Goal: Transaction & Acquisition: Book appointment/travel/reservation

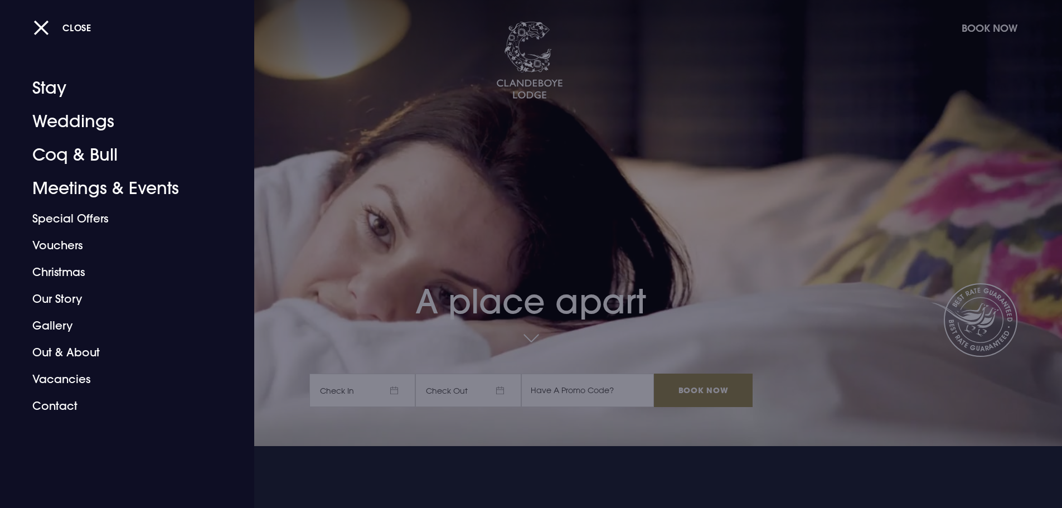
drag, startPoint x: 363, startPoint y: 371, endPoint x: 362, endPoint y: 392, distance: 21.2
click at [366, 386] on div at bounding box center [531, 254] width 1062 height 508
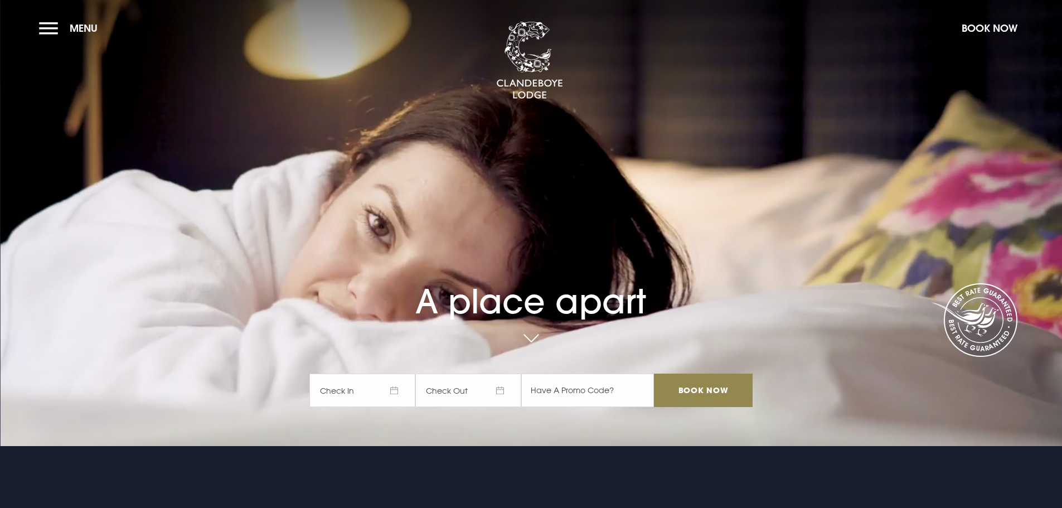
click at [362, 392] on span "Check In" at bounding box center [362, 389] width 106 height 33
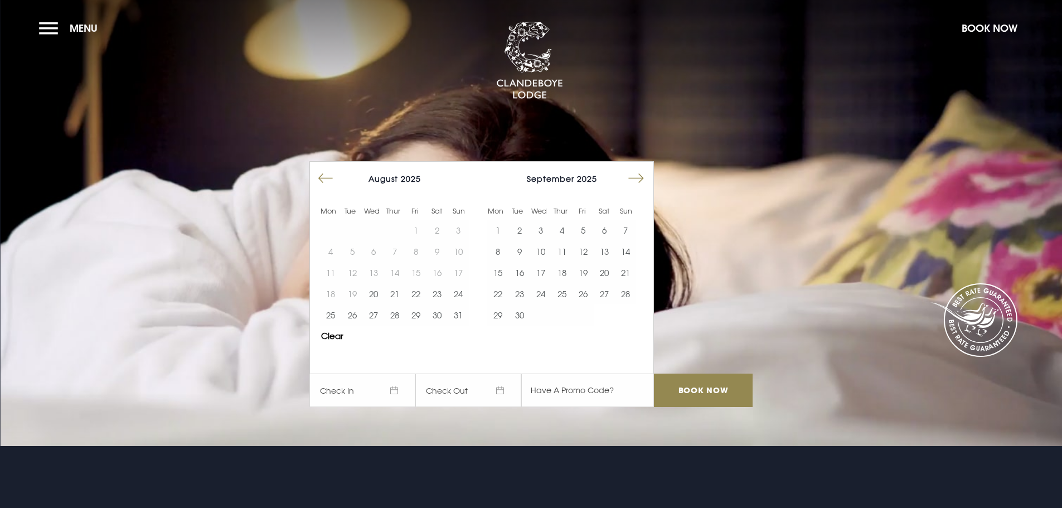
click at [632, 187] on button "Move forward to switch to the next month." at bounding box center [635, 178] width 21 height 21
click at [601, 295] on button "25" at bounding box center [604, 293] width 21 height 21
click at [632, 301] on button "26" at bounding box center [625, 293] width 21 height 21
click at [705, 387] on input "Book Now" at bounding box center [703, 389] width 98 height 33
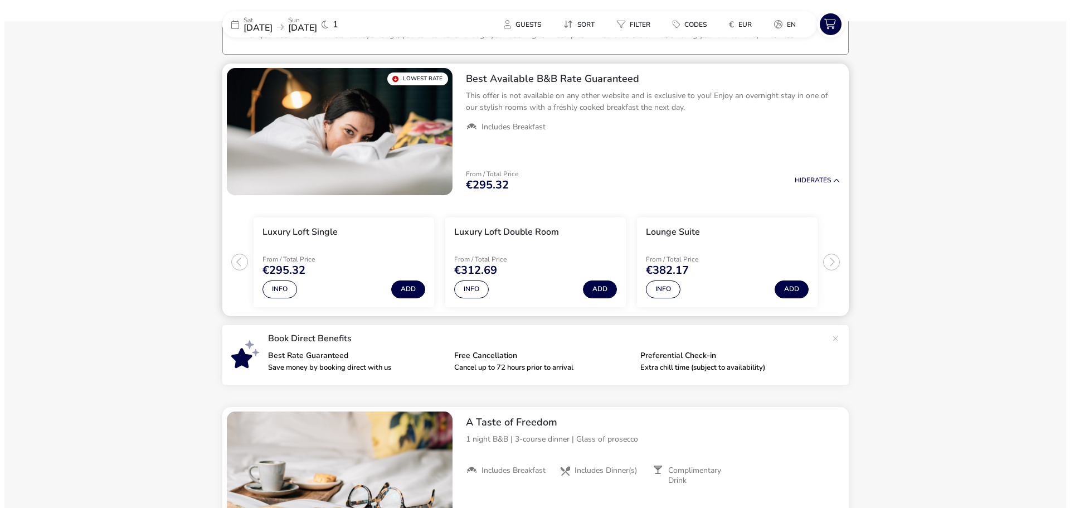
scroll to position [90, 0]
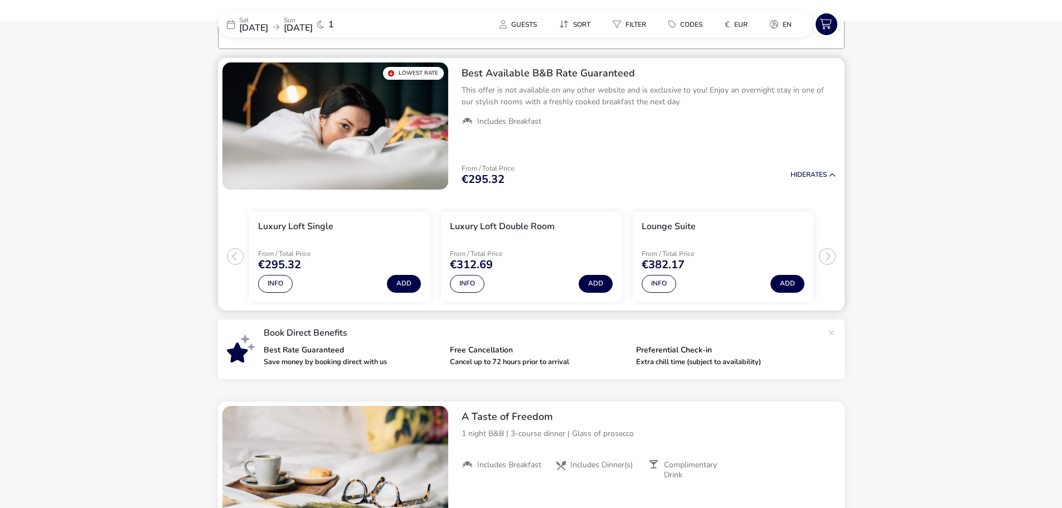
click at [823, 259] on ul "Luxury Loft Single From / Total Price €295.32 Info Add Luxury Loft Double Room …" at bounding box center [531, 252] width 627 height 116
click at [656, 281] on button "Info" at bounding box center [659, 284] width 35 height 18
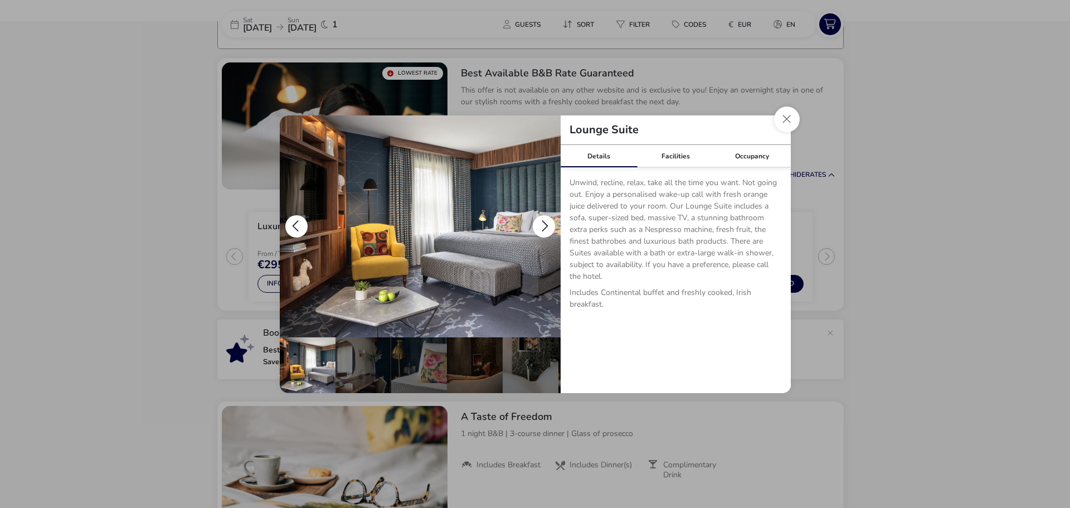
click at [540, 225] on button "details" at bounding box center [544, 226] width 22 height 22
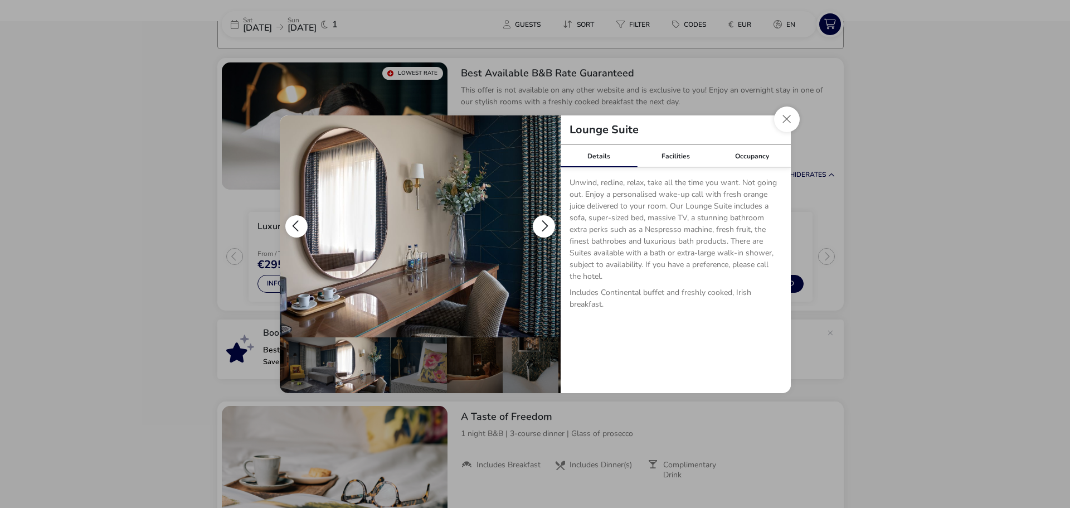
click at [540, 225] on button "details" at bounding box center [544, 226] width 22 height 22
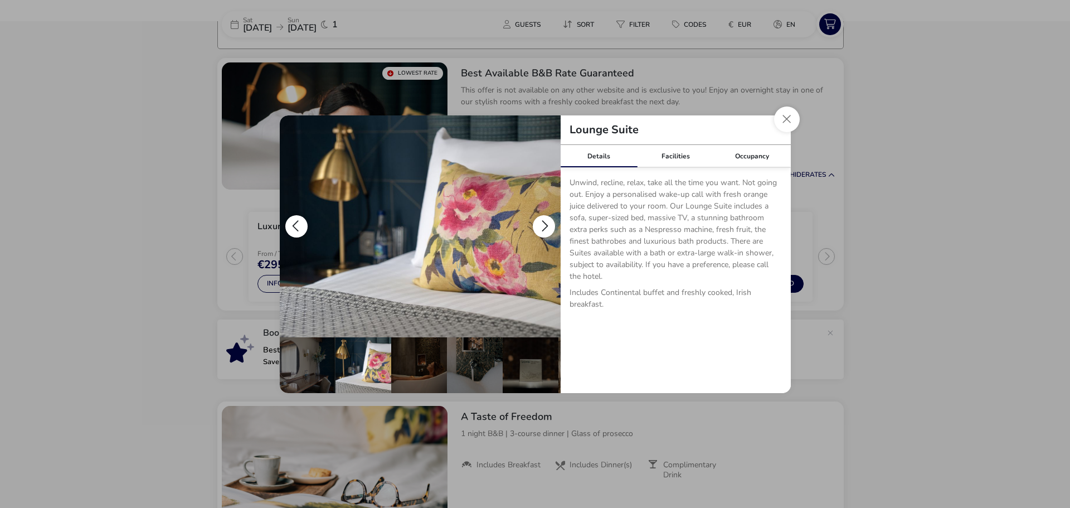
click at [540, 225] on button "details" at bounding box center [544, 226] width 22 height 22
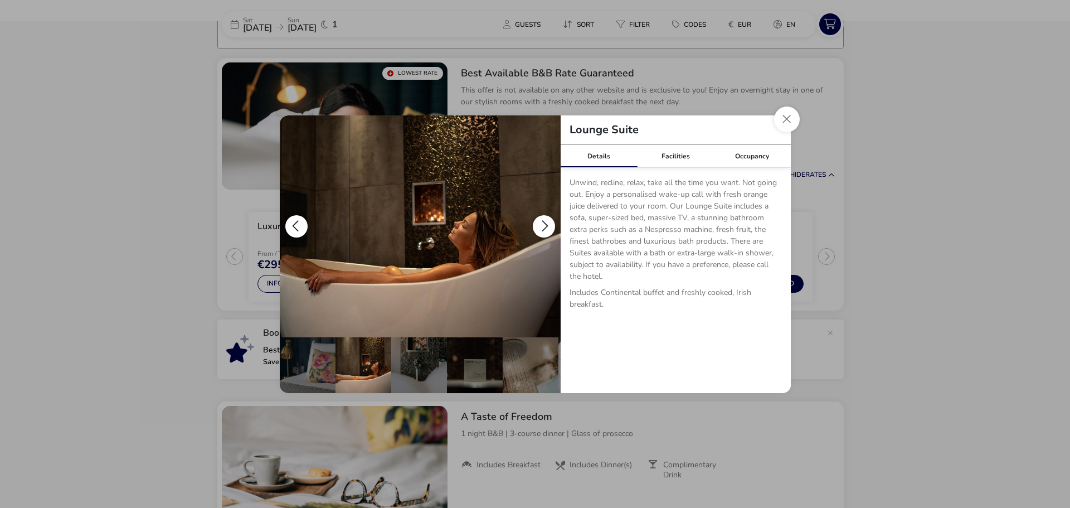
click at [540, 225] on button "details" at bounding box center [544, 226] width 22 height 22
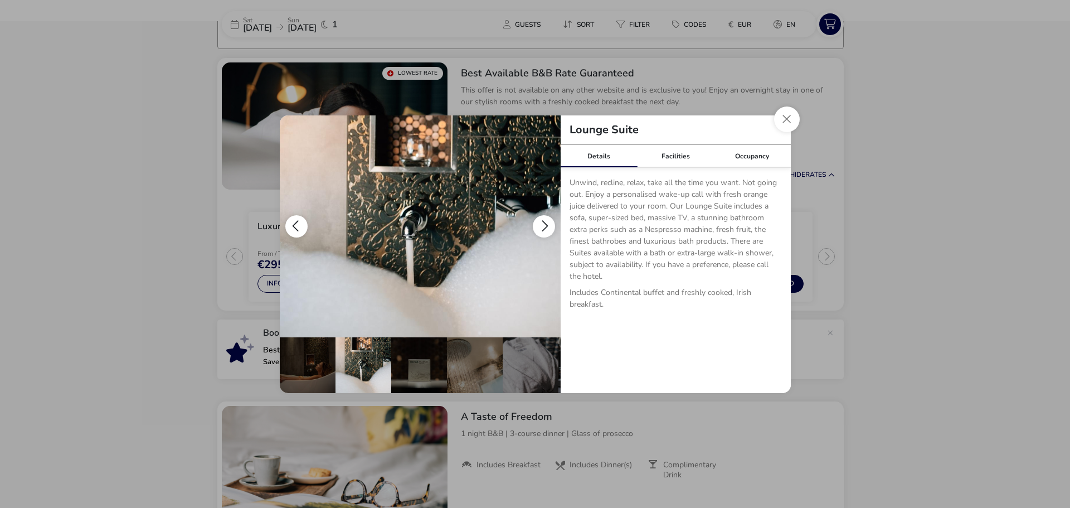
click at [540, 225] on button "details" at bounding box center [544, 226] width 22 height 22
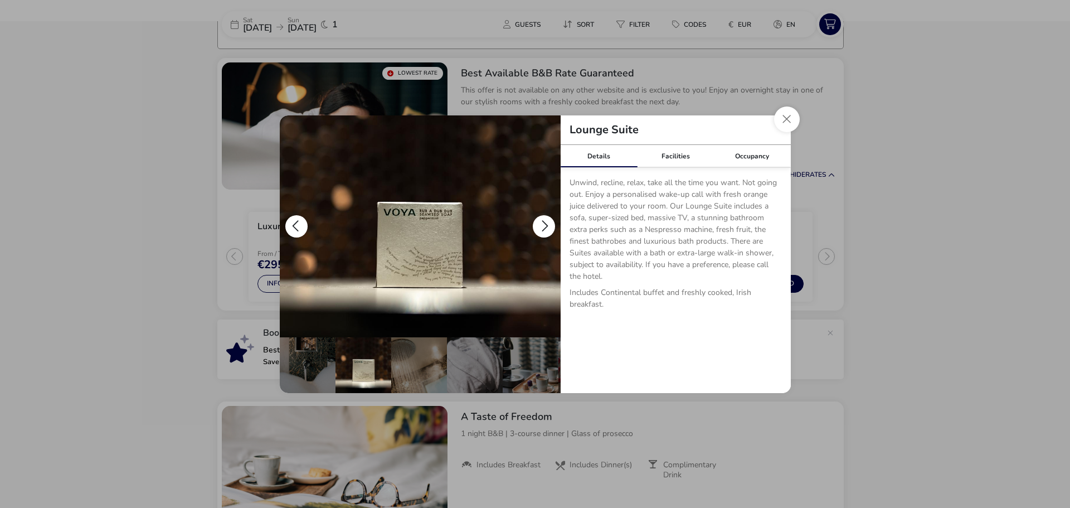
click at [540, 225] on button "details" at bounding box center [544, 226] width 22 height 22
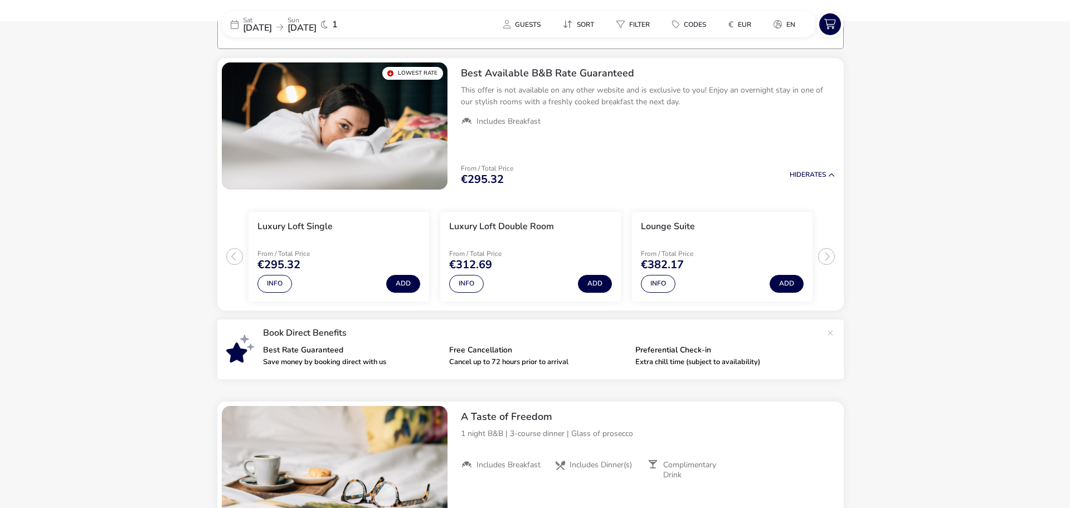
click at [859, 176] on div "Lounge Suite Details Facilities Occupancy Unwind, recline, relax, take all the …" at bounding box center [535, 254] width 1070 height 508
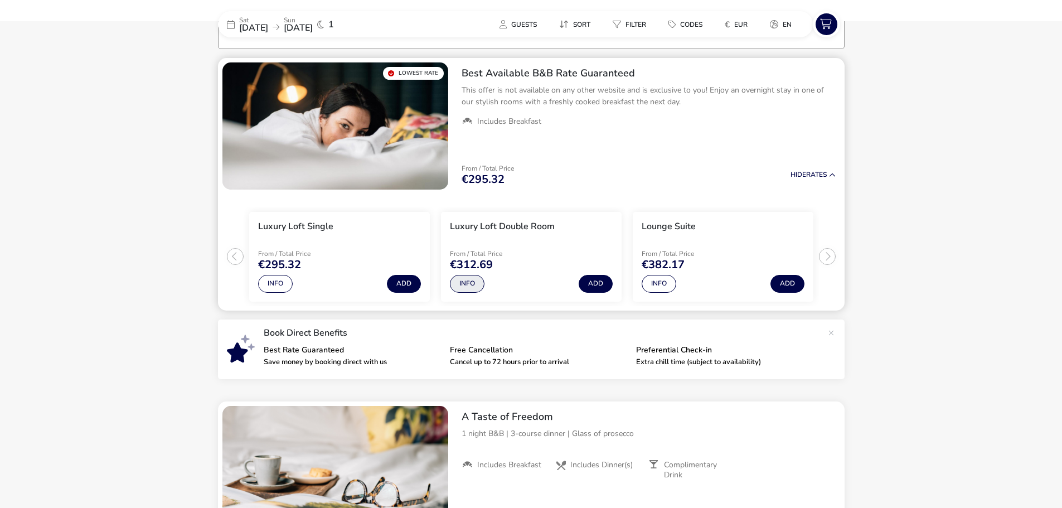
drag, startPoint x: 484, startPoint y: 293, endPoint x: 472, endPoint y: 287, distance: 13.0
click at [480, 292] on li "Luxury Loft Double Room From / Total Price €312.69 Info Add" at bounding box center [531, 257] width 181 height 90
click at [472, 287] on button "Info" at bounding box center [467, 284] width 35 height 18
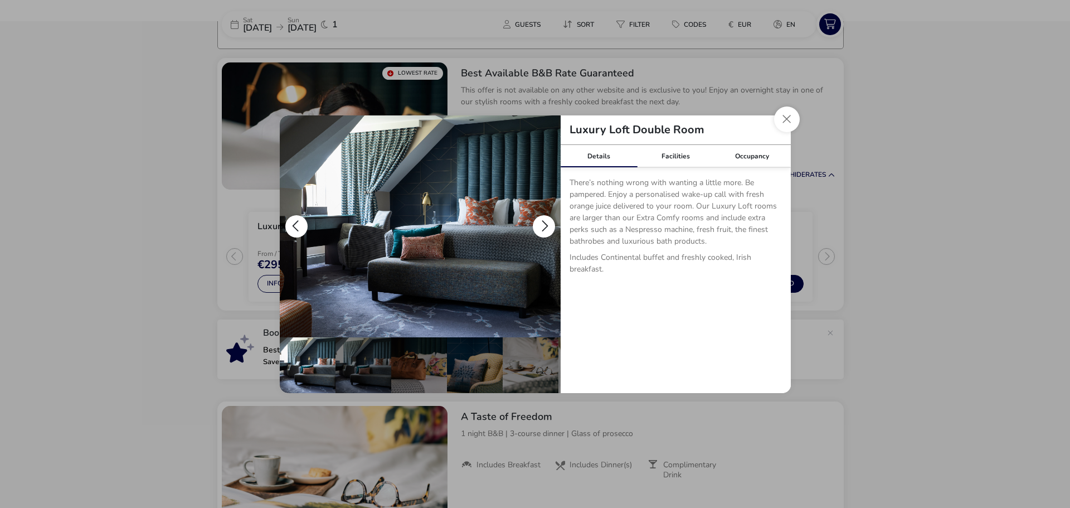
click at [543, 220] on button "details" at bounding box center [544, 226] width 22 height 22
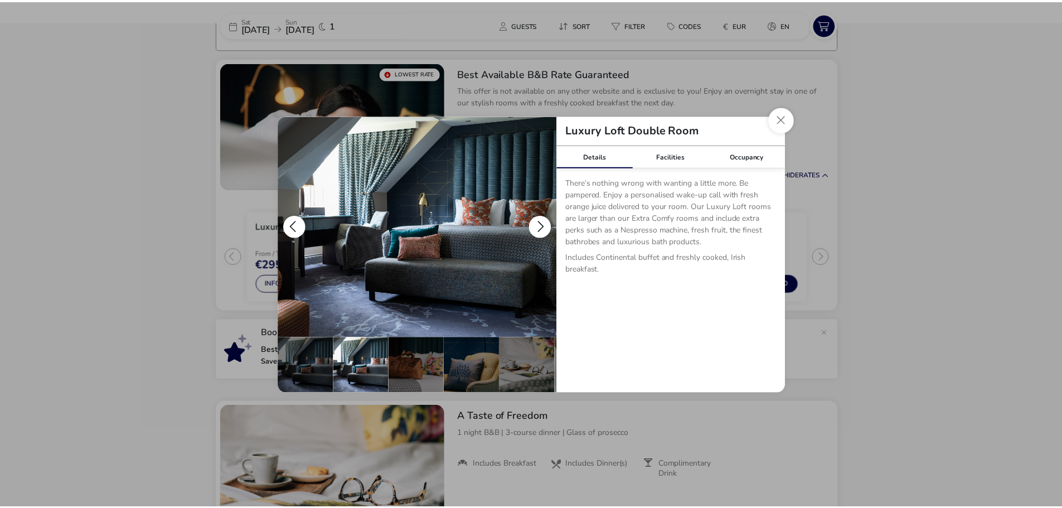
scroll to position [0, 56]
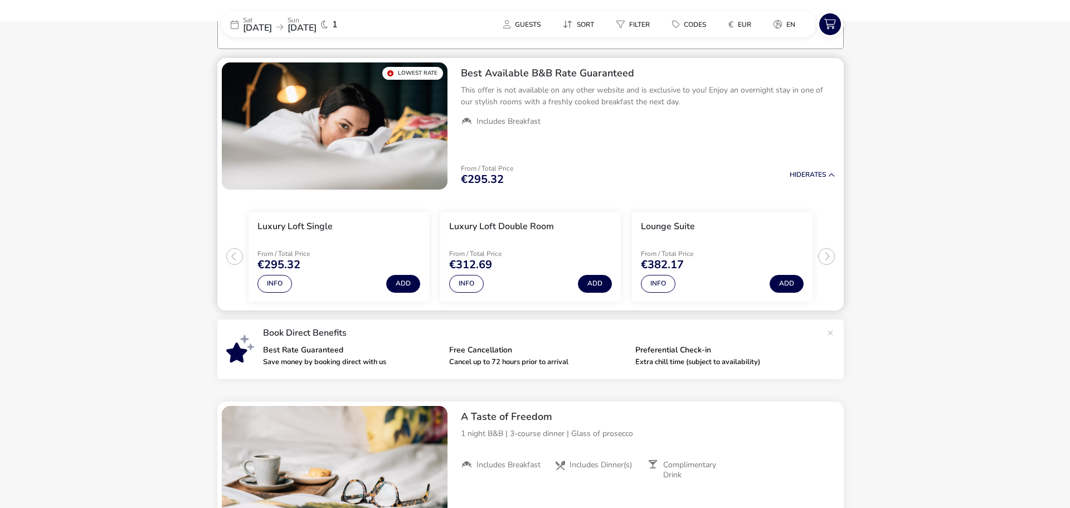
drag, startPoint x: 866, startPoint y: 247, endPoint x: 591, endPoint y: 249, distance: 274.8
click at [865, 247] on div "Luxury Loft Double Room Details Facilities Occupancy There’s nothing wrong with…" at bounding box center [535, 254] width 1070 height 508
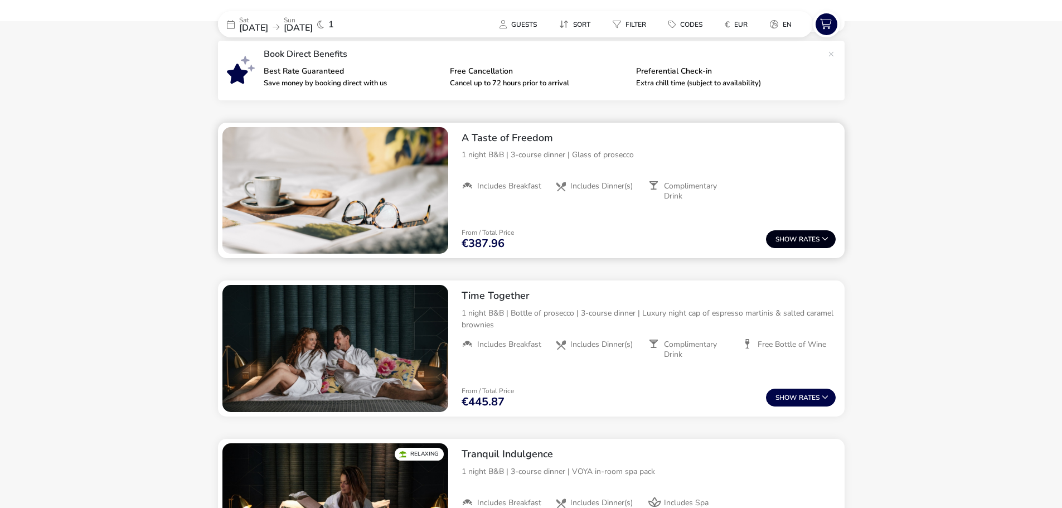
click at [810, 240] on button "Show Rates" at bounding box center [801, 239] width 70 height 18
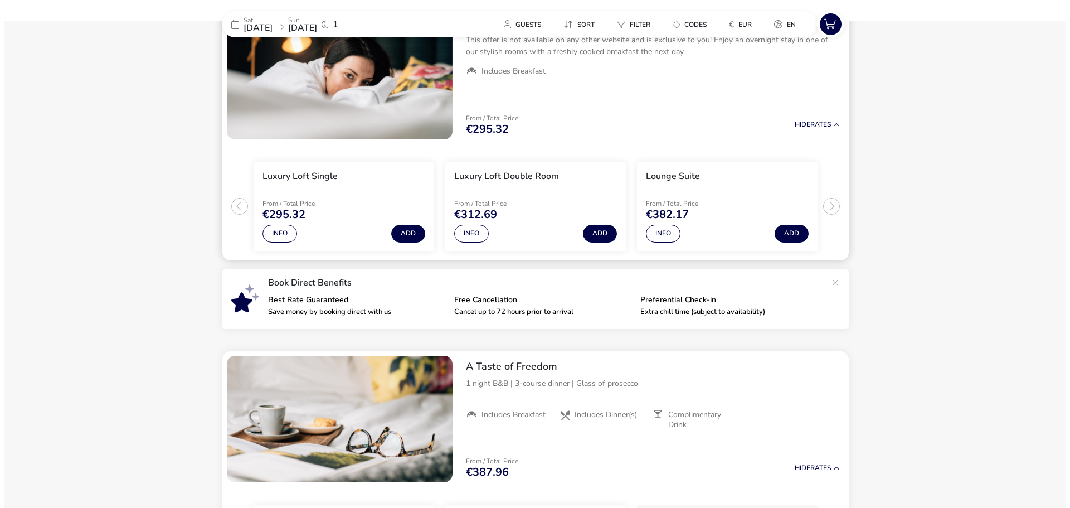
scroll to position [0, 0]
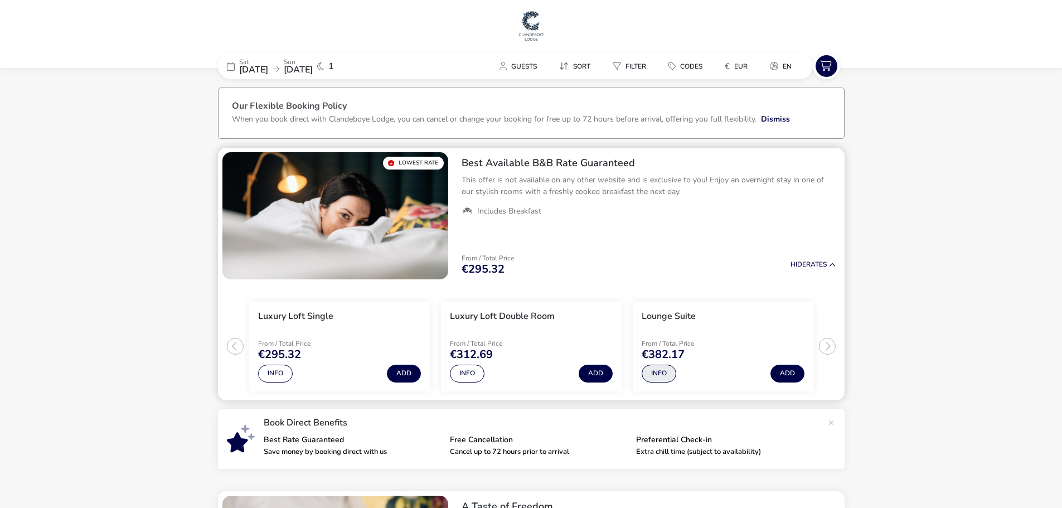
click at [649, 373] on button "Info" at bounding box center [659, 374] width 35 height 18
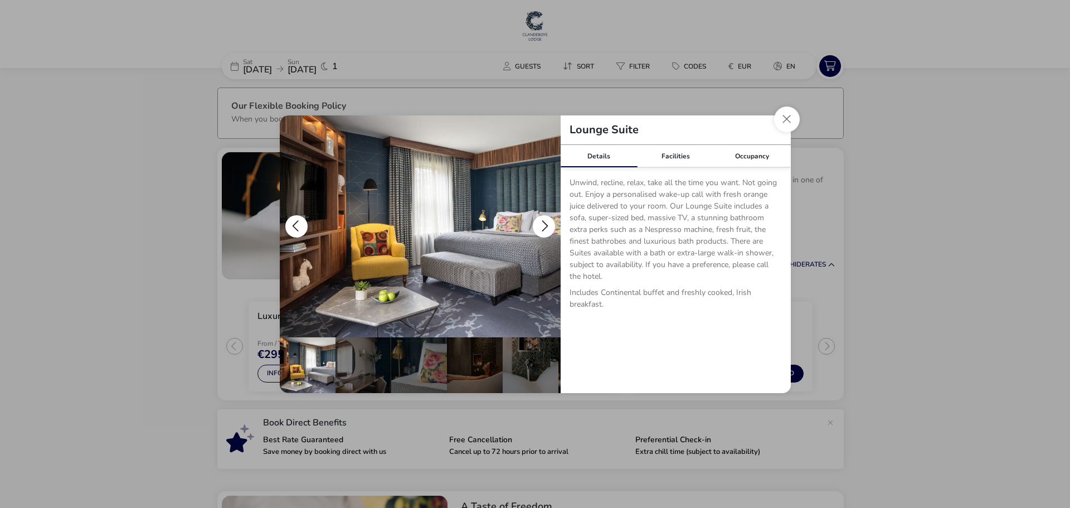
click at [551, 226] on button "details" at bounding box center [544, 226] width 22 height 22
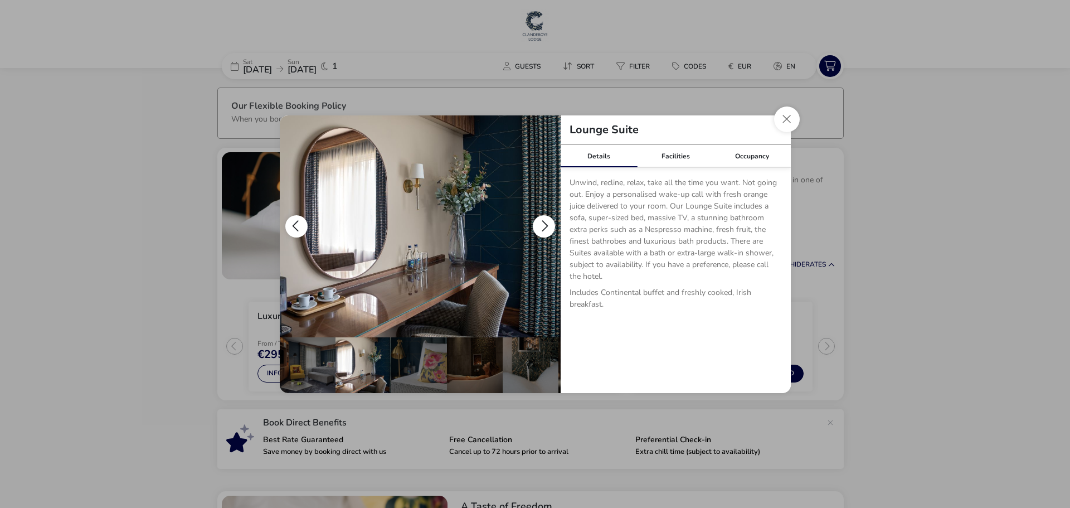
click at [551, 226] on button "details" at bounding box center [544, 226] width 22 height 22
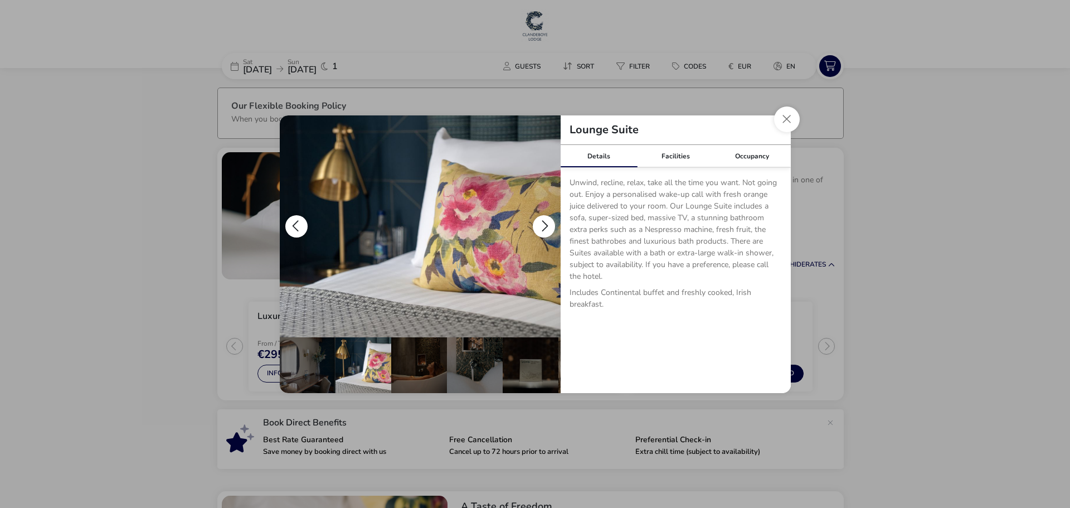
click at [551, 226] on button "details" at bounding box center [544, 226] width 22 height 22
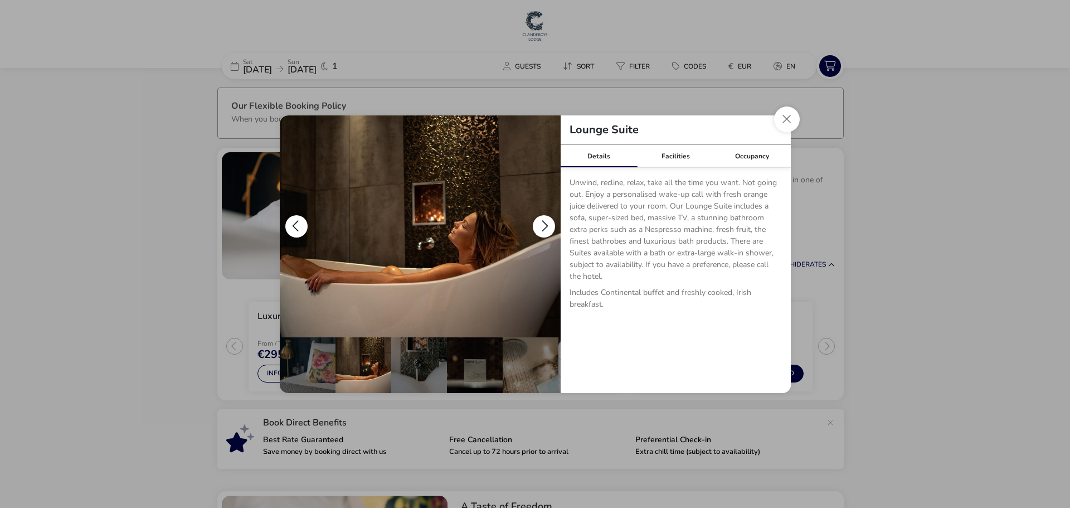
click at [551, 226] on button "details" at bounding box center [544, 226] width 22 height 22
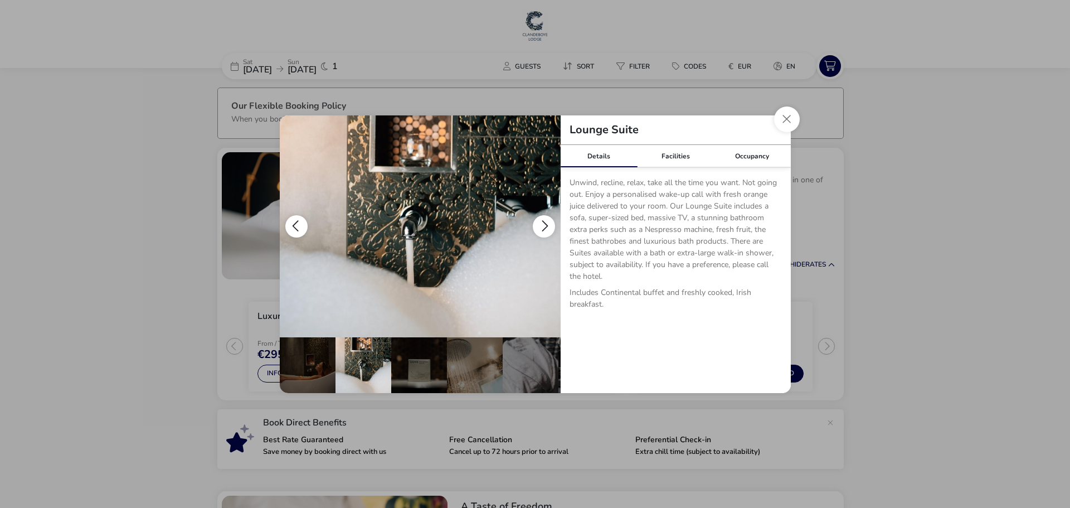
click at [551, 226] on button "details" at bounding box center [544, 226] width 22 height 22
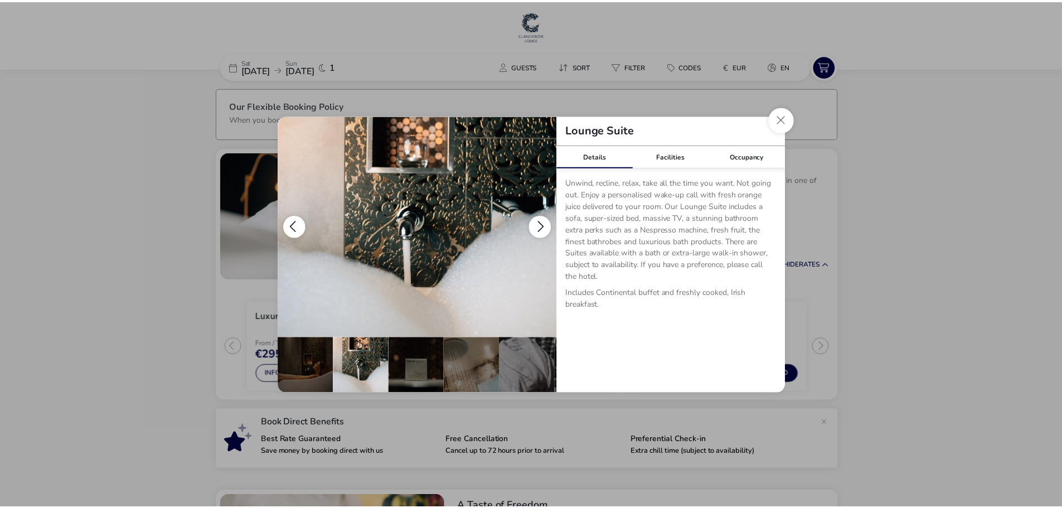
scroll to position [0, 223]
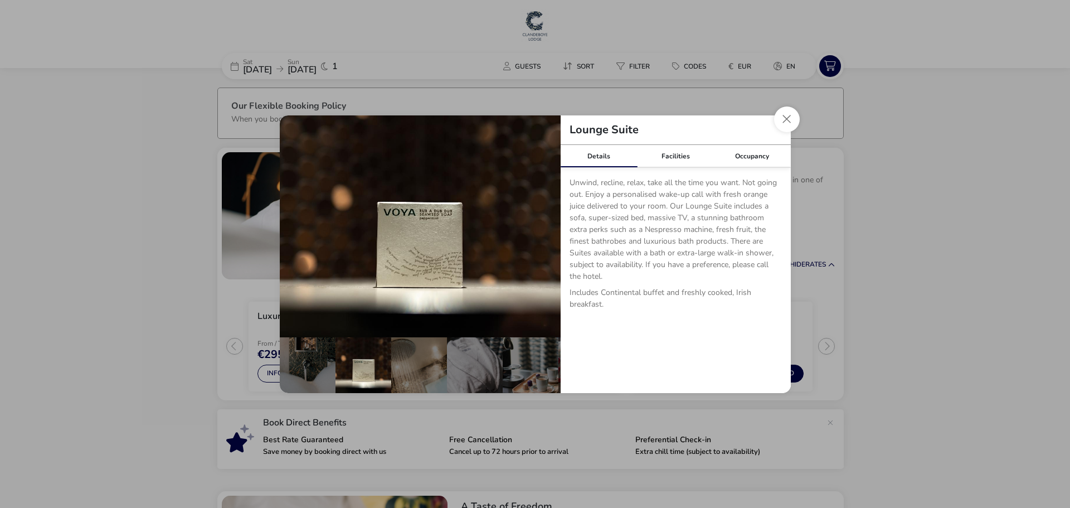
click at [773, 123] on div "Lounge Suite" at bounding box center [676, 130] width 230 height 30
click at [777, 122] on button "Close dialog" at bounding box center [787, 119] width 26 height 26
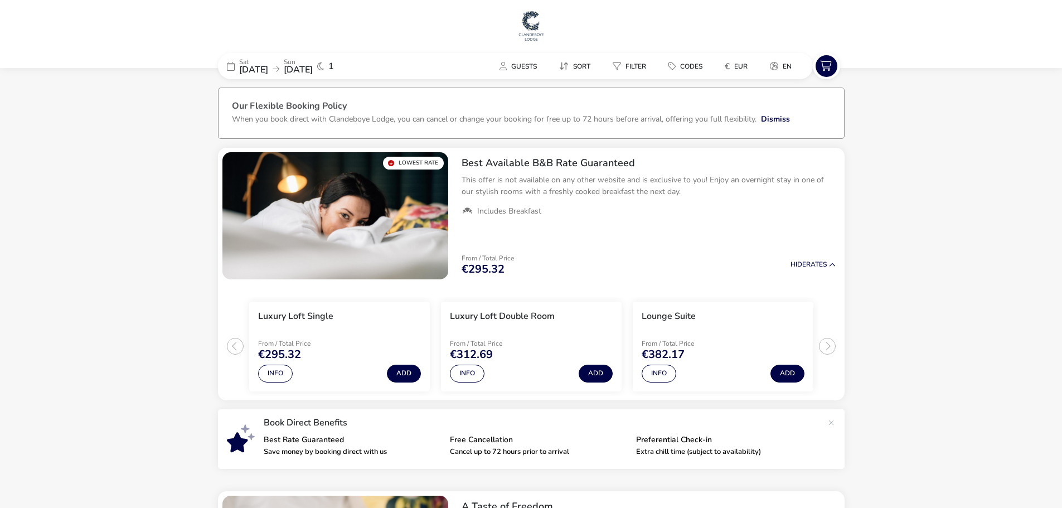
click at [528, 32] on img at bounding box center [531, 25] width 28 height 33
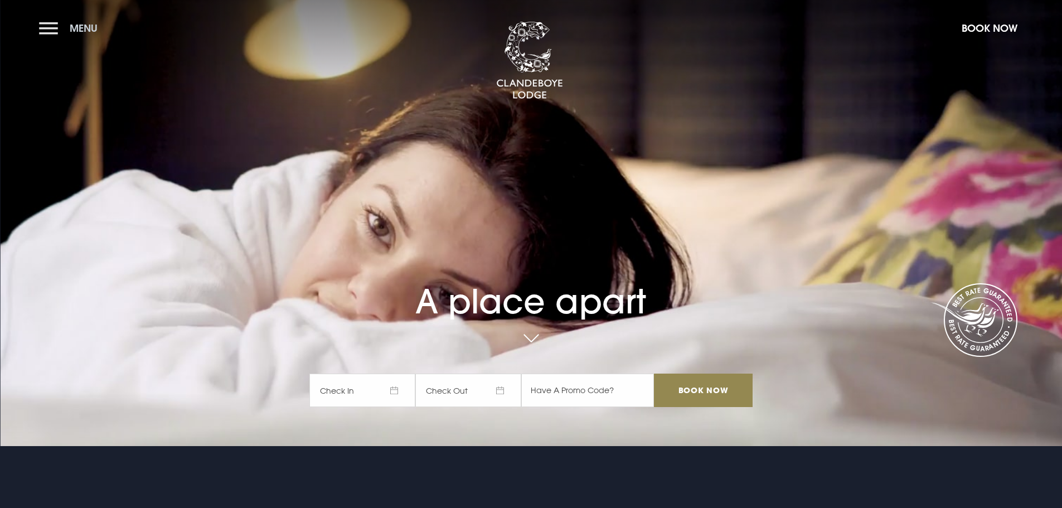
click at [63, 25] on button "Menu" at bounding box center [71, 28] width 64 height 24
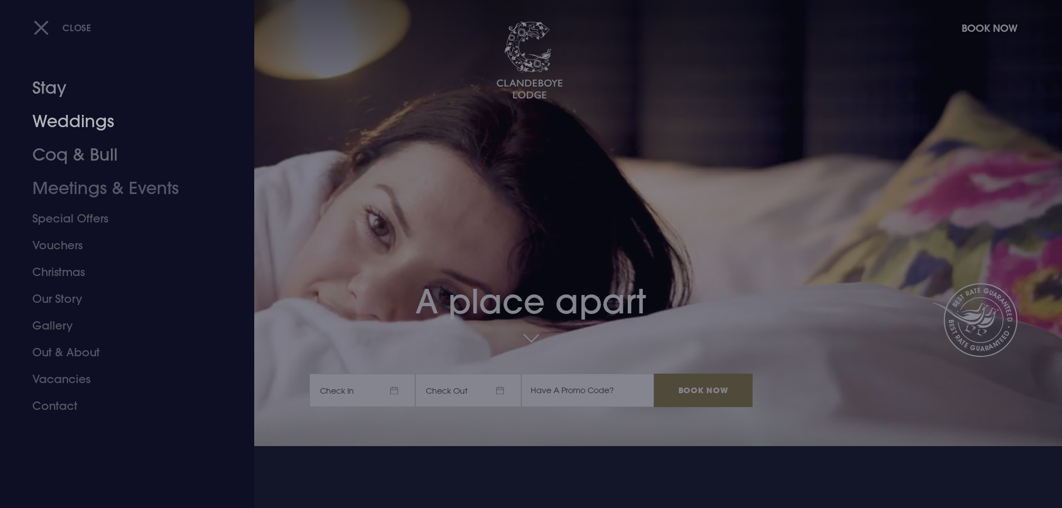
click at [46, 89] on link "Stay" at bounding box center [120, 87] width 176 height 33
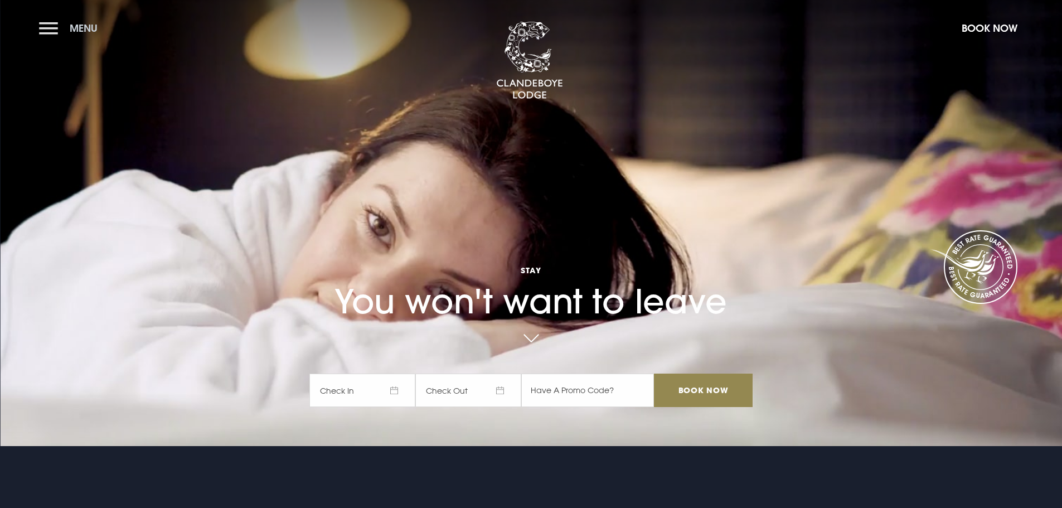
click at [70, 35] on button "Menu" at bounding box center [71, 28] width 64 height 24
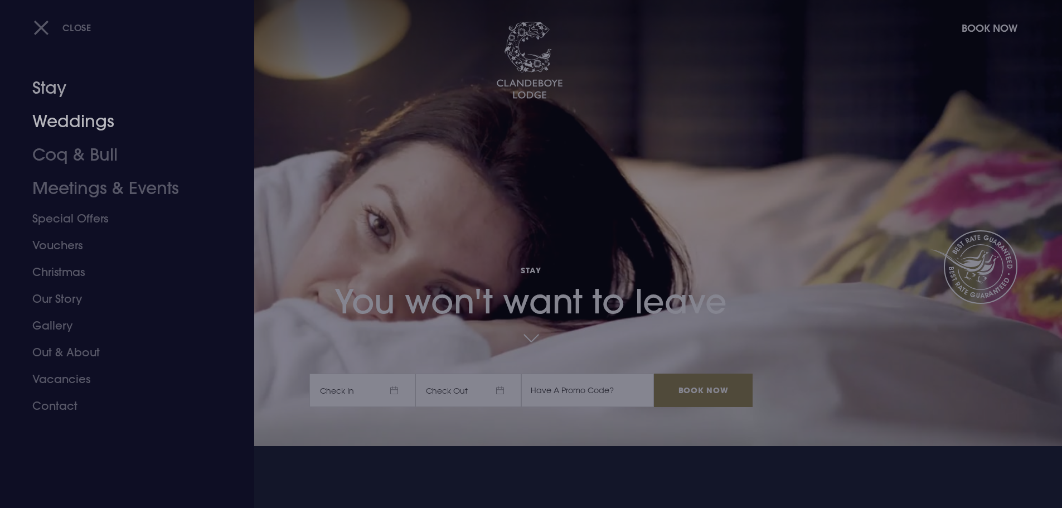
click at [50, 88] on link "Stay" at bounding box center [120, 87] width 176 height 33
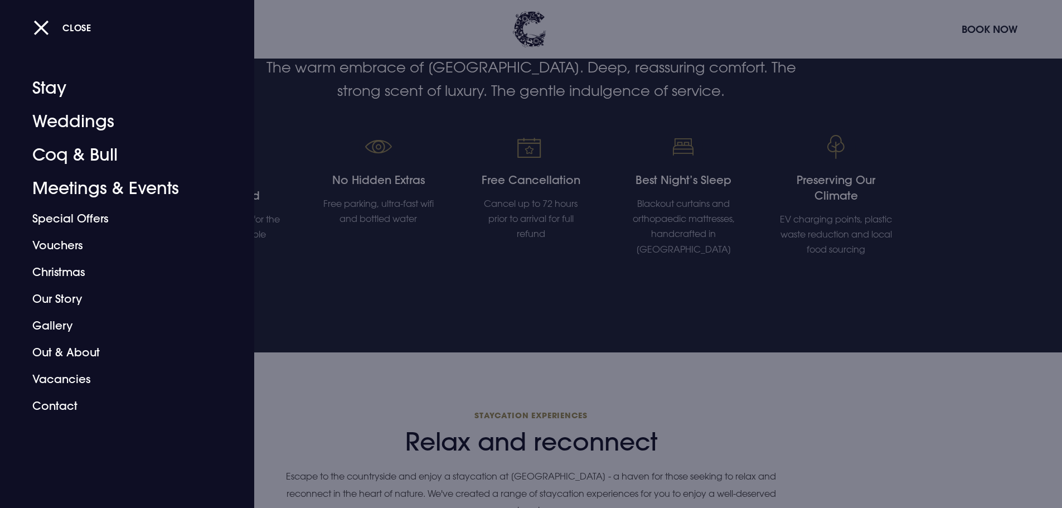
scroll to position [738, 0]
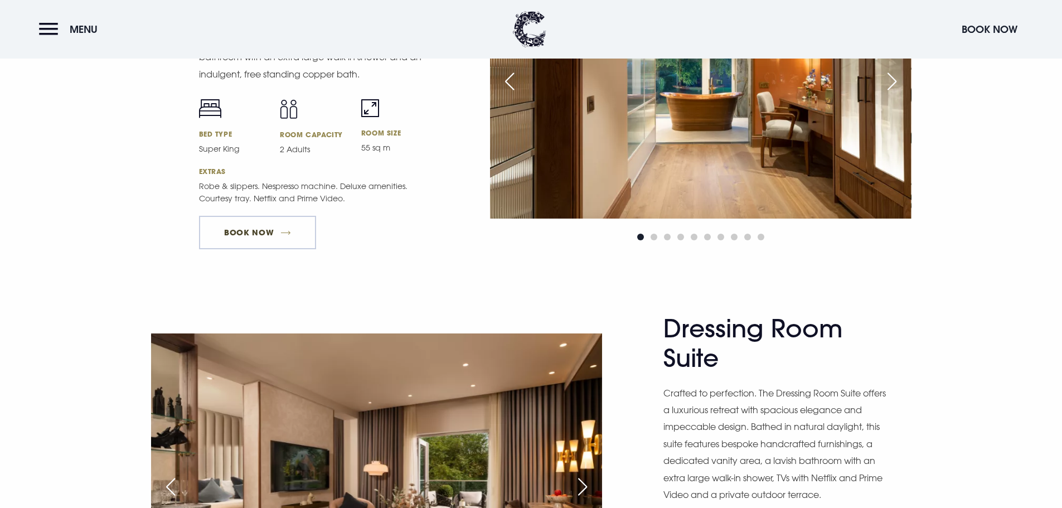
scroll to position [1449, 0]
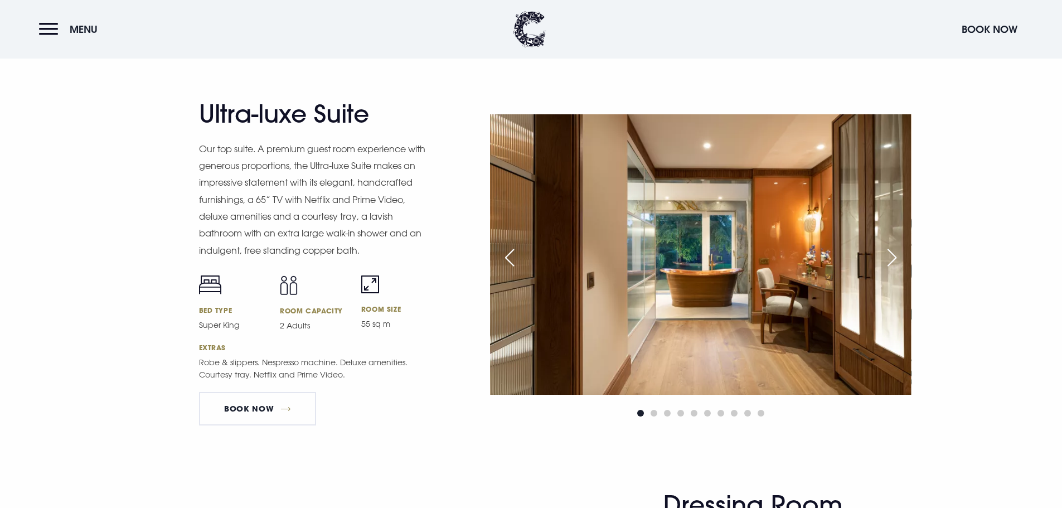
click at [885, 257] on div "Next slide" at bounding box center [892, 257] width 28 height 25
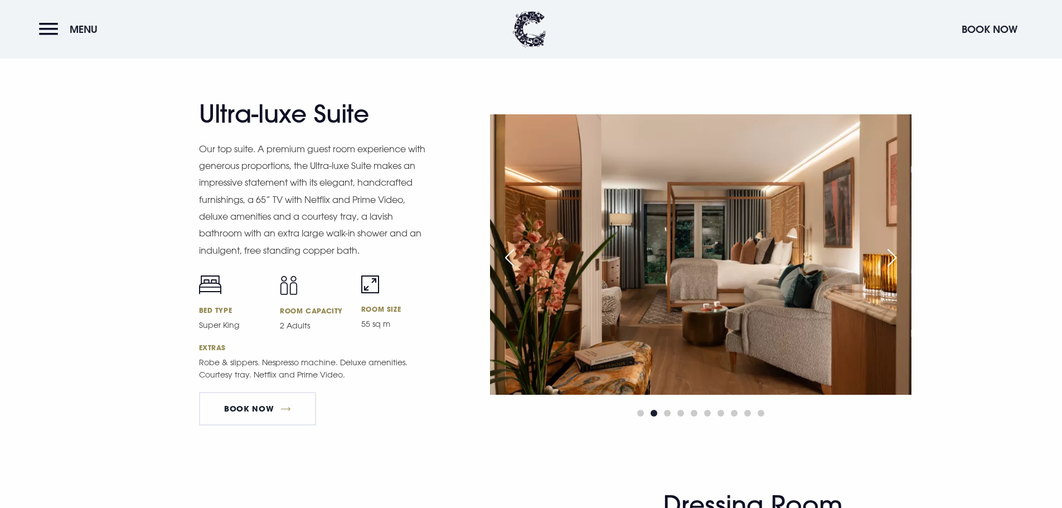
click at [885, 257] on div "Next slide" at bounding box center [892, 257] width 28 height 25
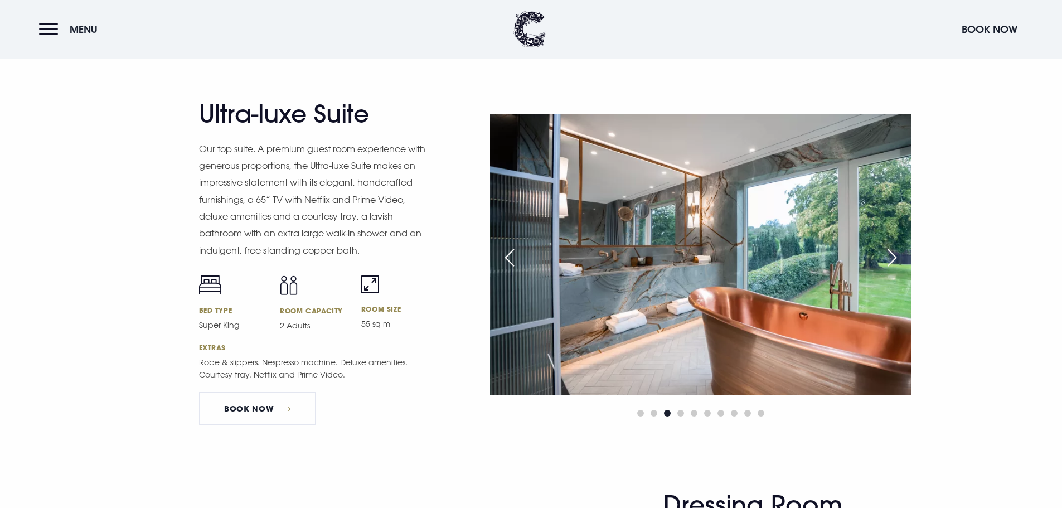
click at [885, 257] on div "Next slide" at bounding box center [892, 257] width 28 height 25
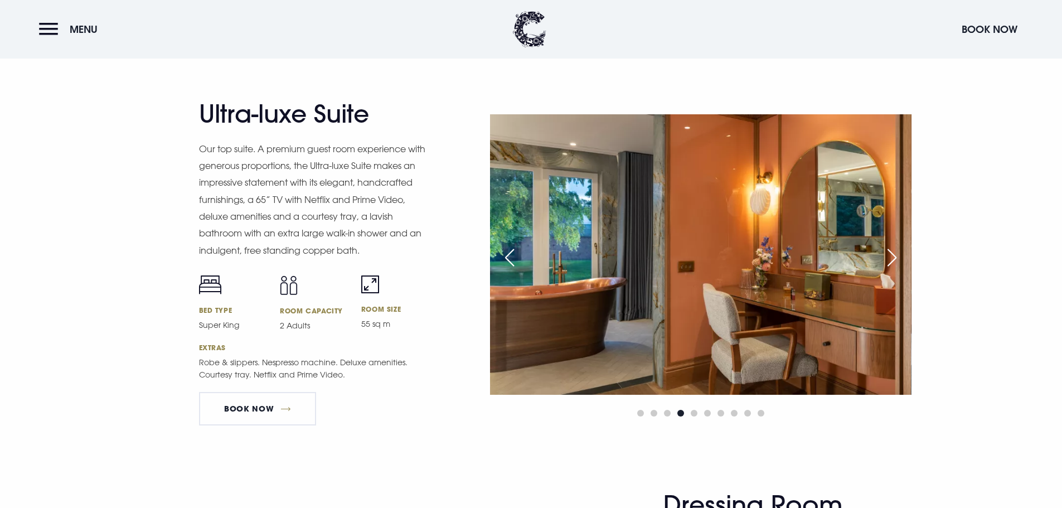
click at [885, 257] on div "Next slide" at bounding box center [892, 257] width 28 height 25
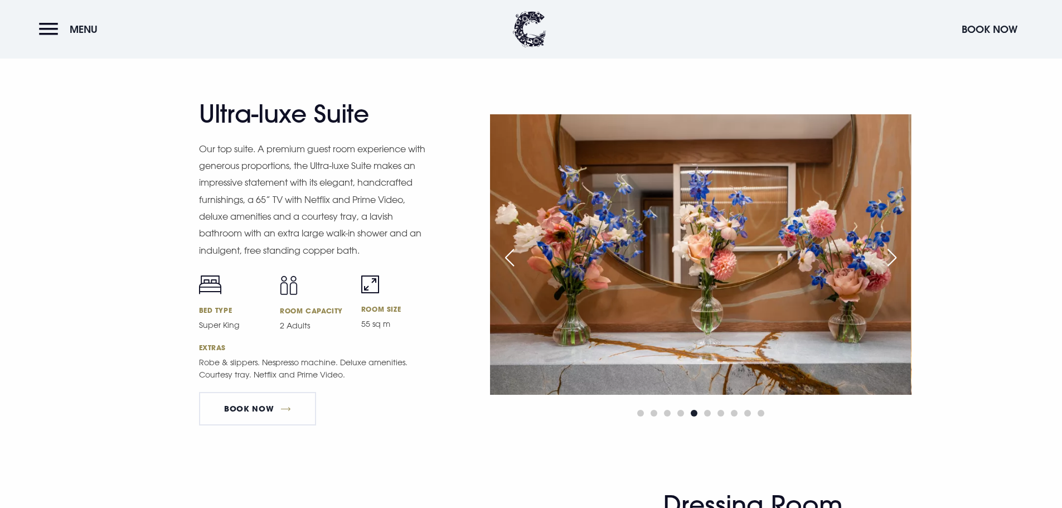
click at [885, 257] on div "Next slide" at bounding box center [892, 257] width 28 height 25
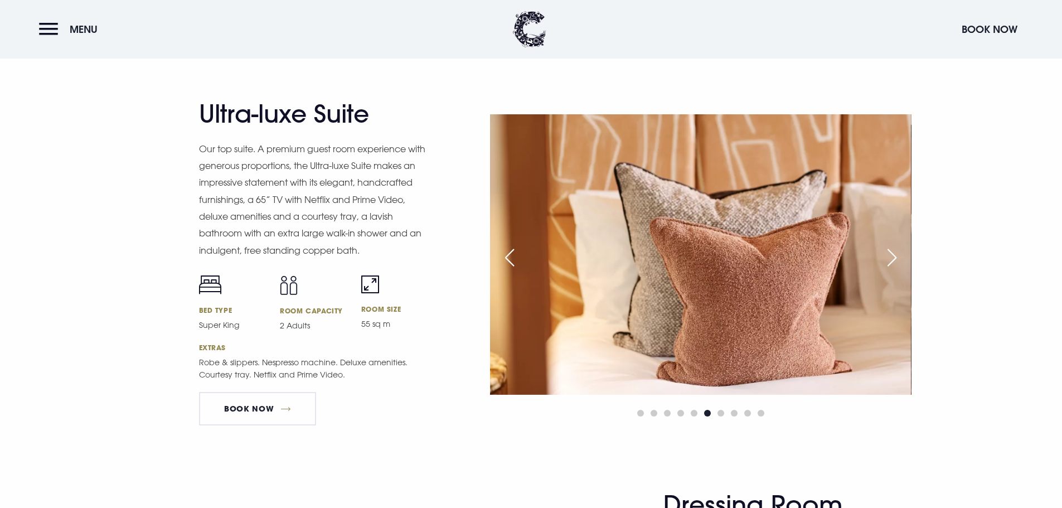
click at [885, 257] on div "Next slide" at bounding box center [892, 257] width 28 height 25
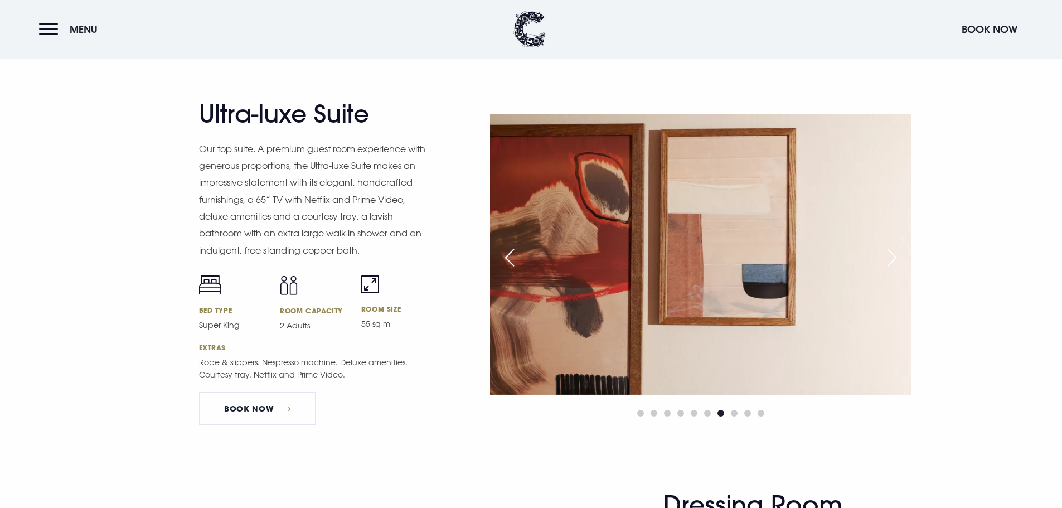
click at [885, 257] on div "Next slide" at bounding box center [892, 257] width 28 height 25
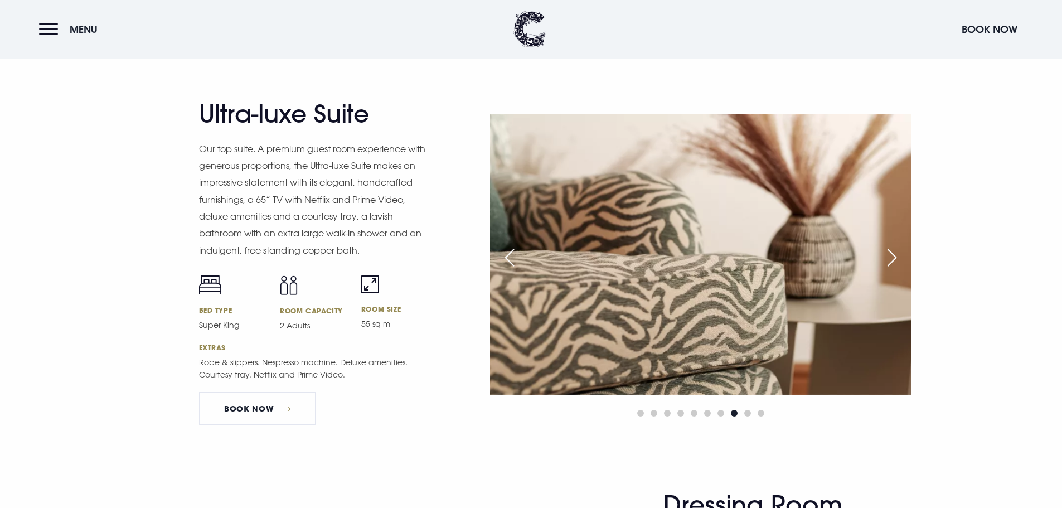
click at [885, 257] on div "Next slide" at bounding box center [892, 257] width 28 height 25
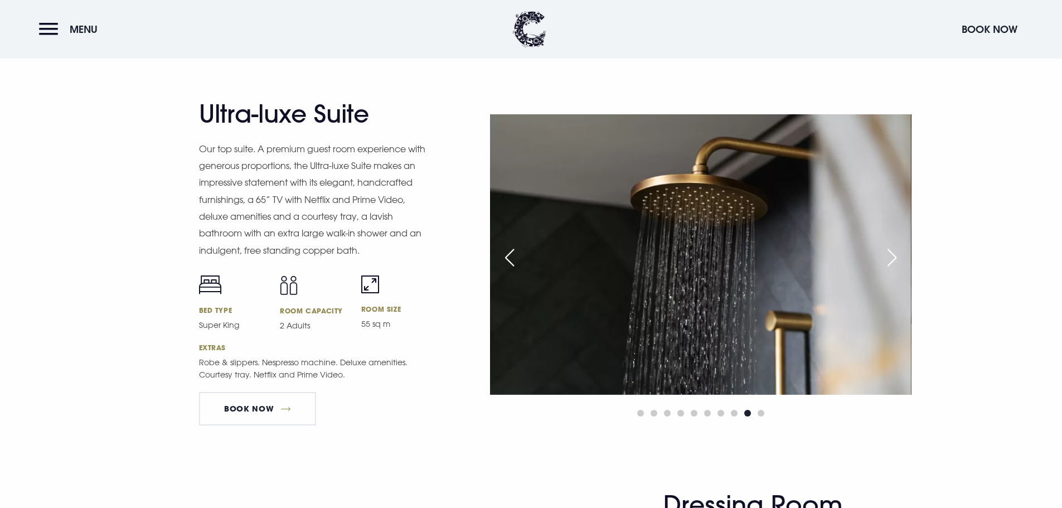
click at [885, 257] on div "Next slide" at bounding box center [892, 257] width 28 height 25
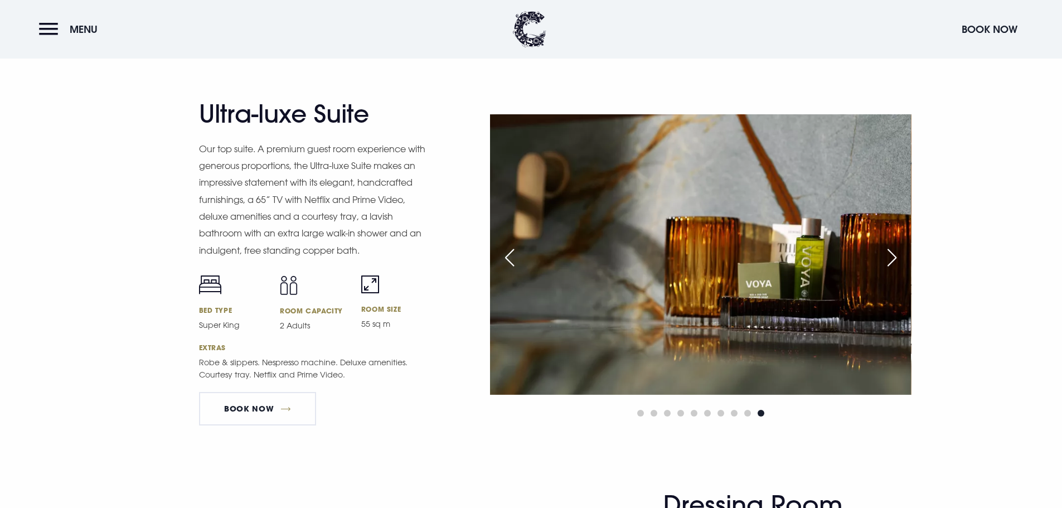
click at [885, 257] on div "Next slide" at bounding box center [892, 257] width 28 height 25
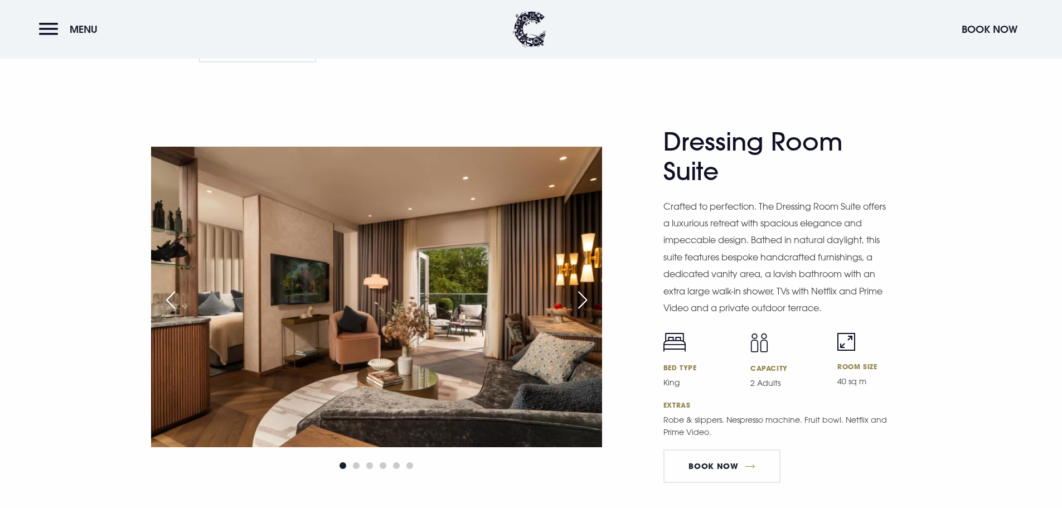
scroll to position [1784, 0]
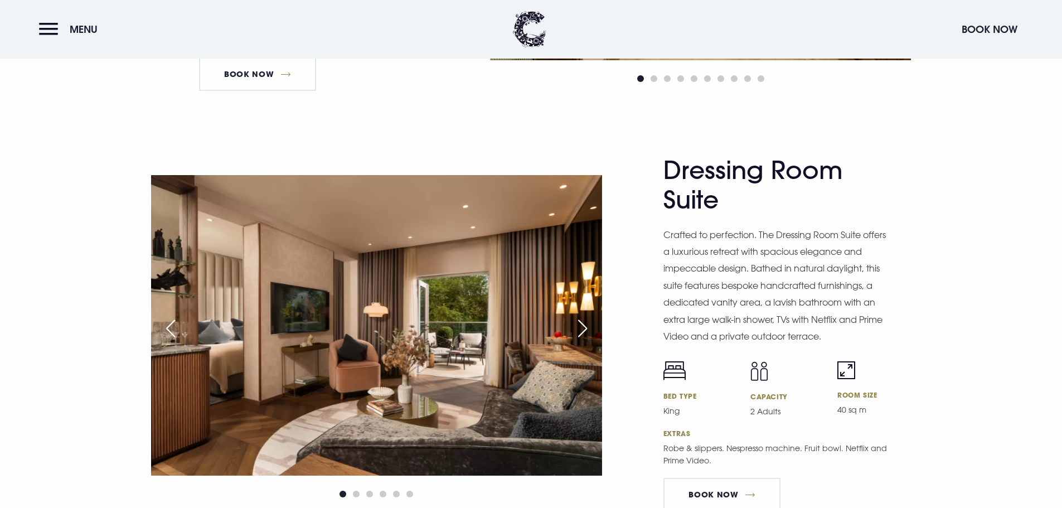
click at [572, 333] on div "Next slide" at bounding box center [583, 328] width 28 height 25
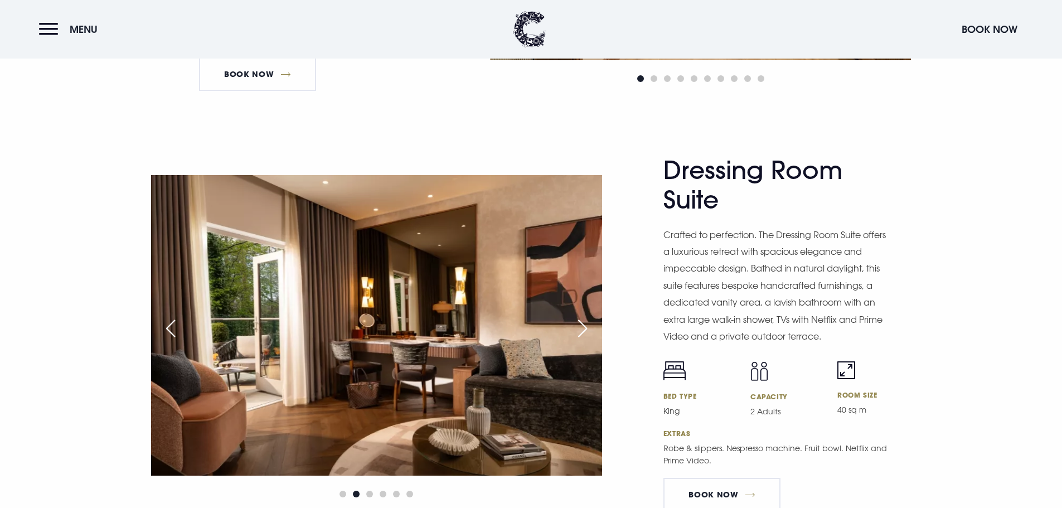
click at [572, 333] on div "Next slide" at bounding box center [583, 328] width 28 height 25
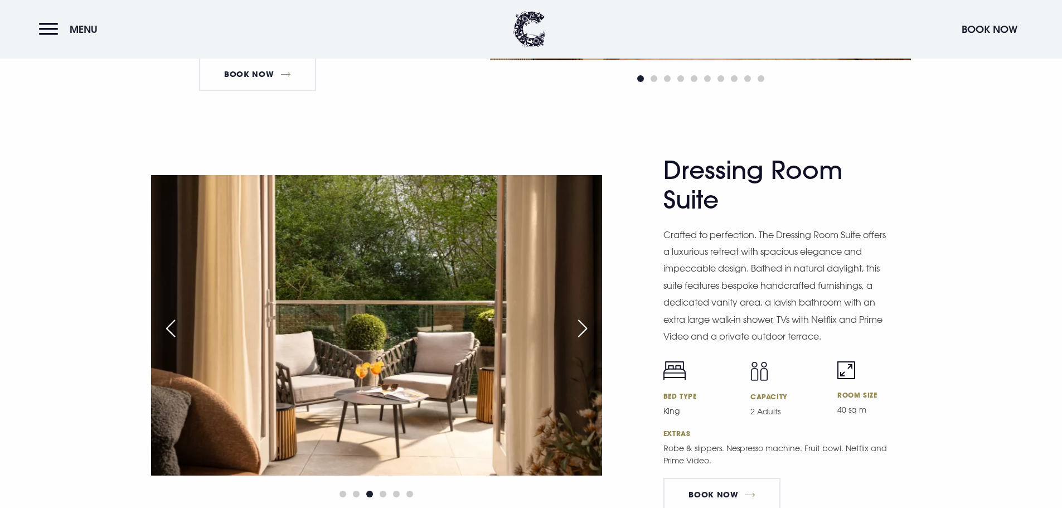
click at [572, 333] on div "Next slide" at bounding box center [583, 328] width 28 height 25
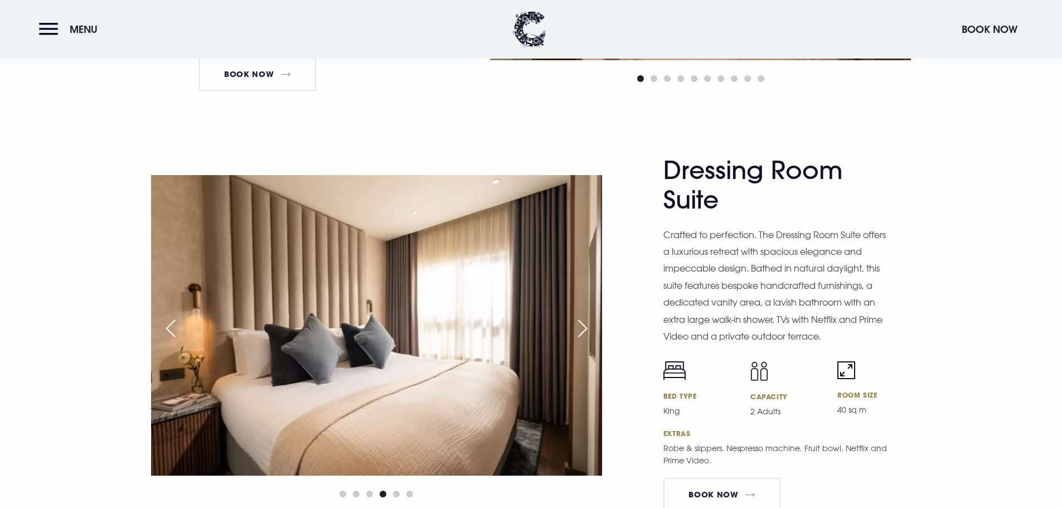
click at [572, 333] on div "Next slide" at bounding box center [583, 328] width 28 height 25
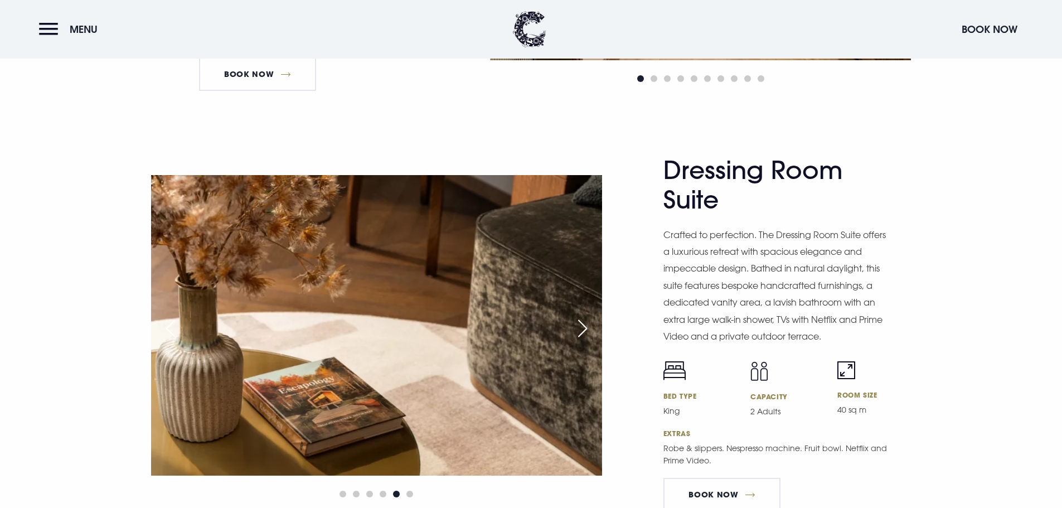
click at [572, 333] on div "Next slide" at bounding box center [583, 328] width 28 height 25
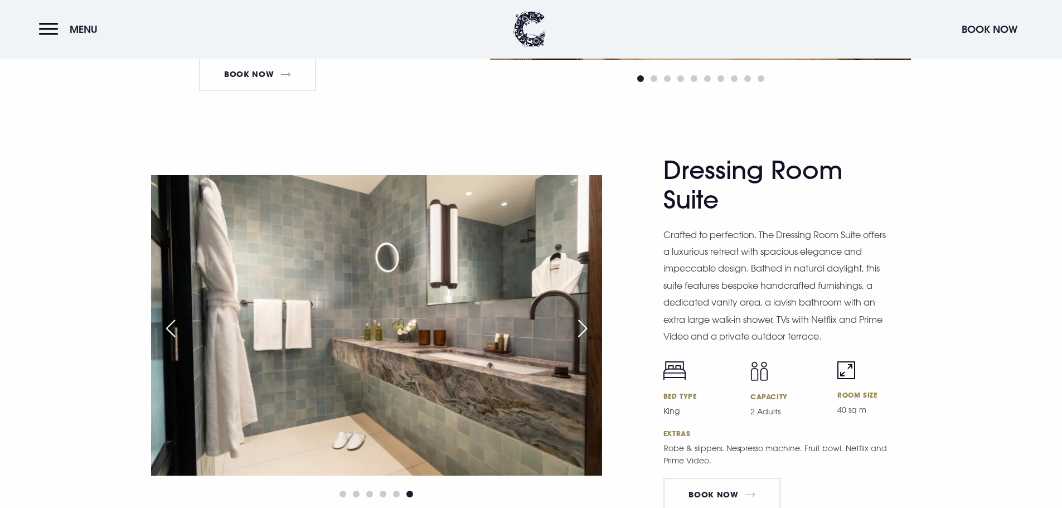
click at [572, 333] on div "Next slide" at bounding box center [583, 328] width 28 height 25
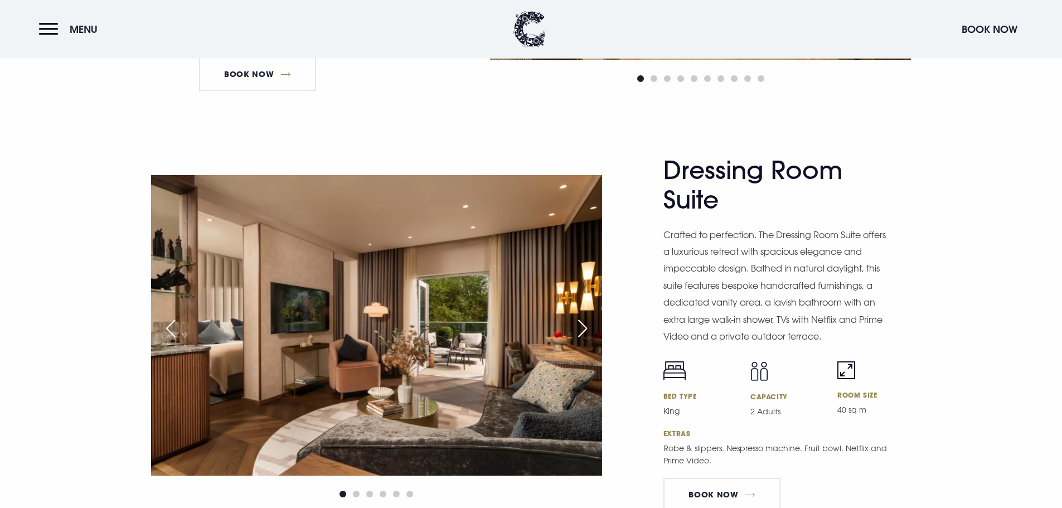
click at [572, 333] on div "Next slide" at bounding box center [583, 328] width 28 height 25
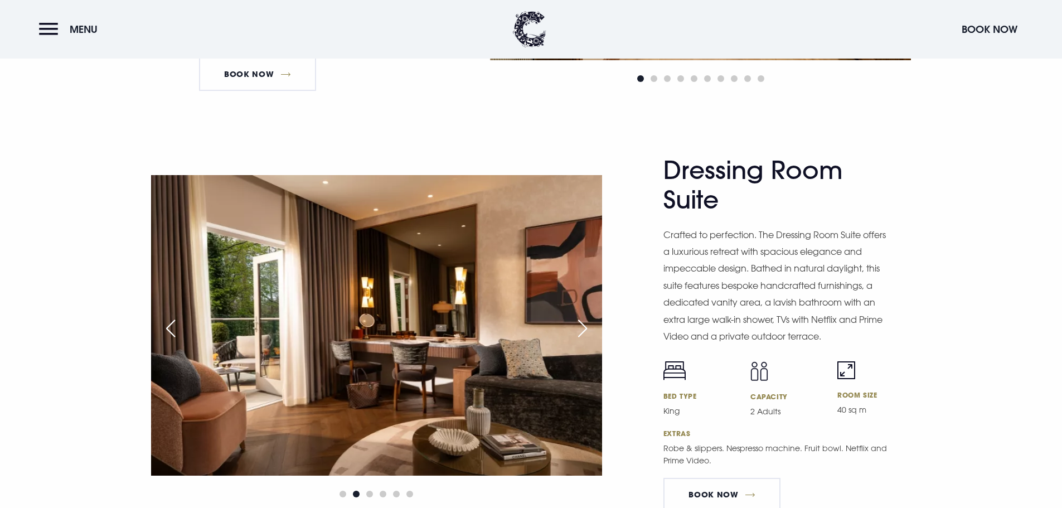
click at [572, 333] on div "Next slide" at bounding box center [583, 328] width 28 height 25
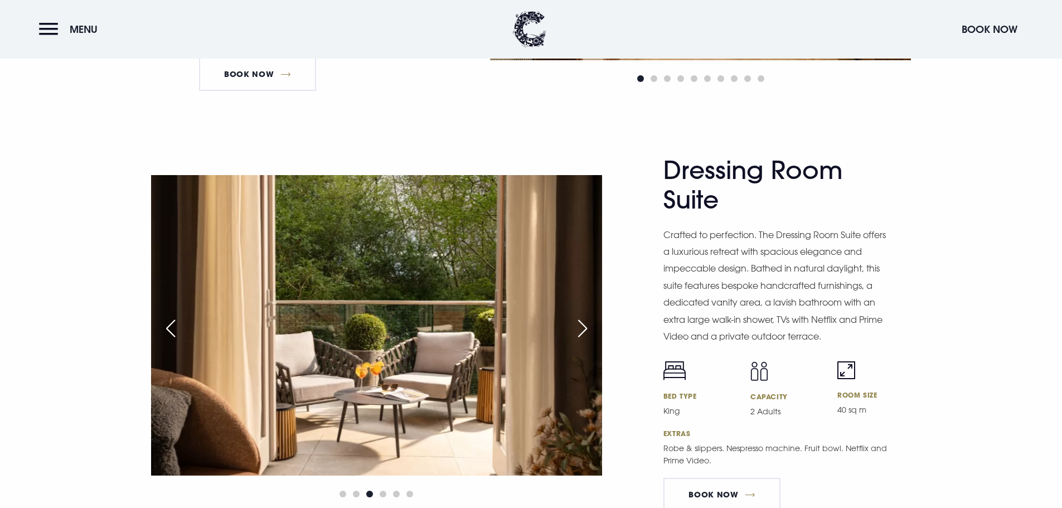
click at [572, 333] on div "Next slide" at bounding box center [583, 328] width 28 height 25
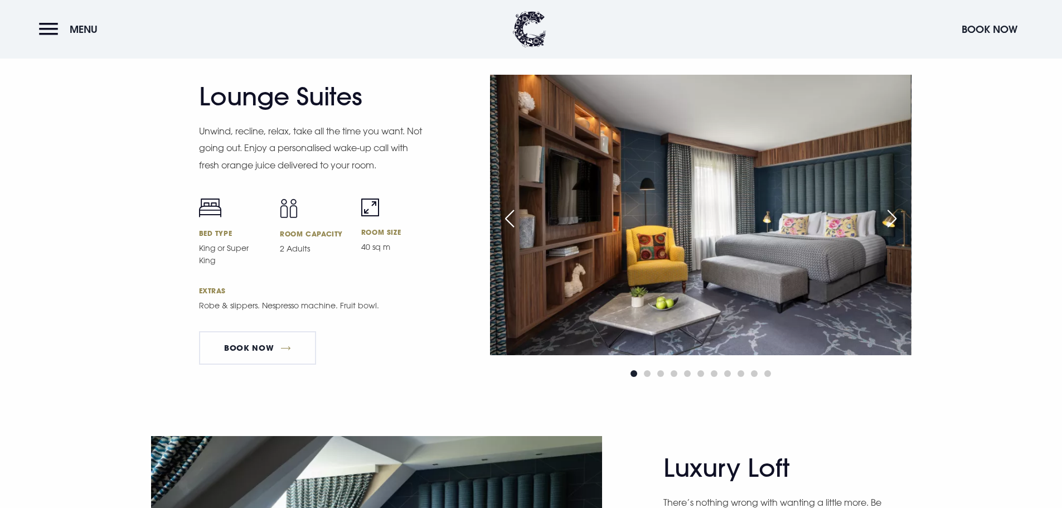
scroll to position [2285, 0]
click at [895, 214] on div "Next slide" at bounding box center [892, 218] width 28 height 25
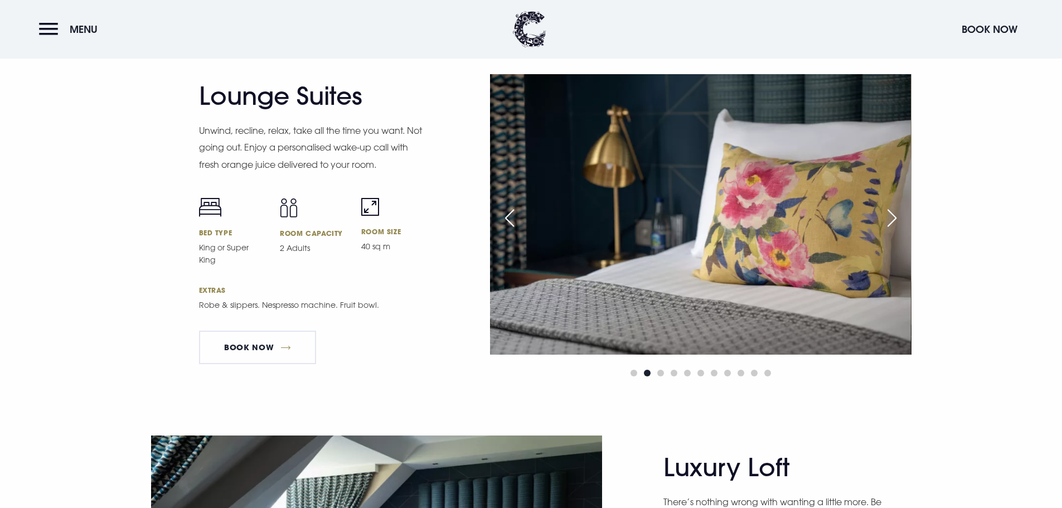
click at [895, 214] on div "Next slide" at bounding box center [892, 218] width 28 height 25
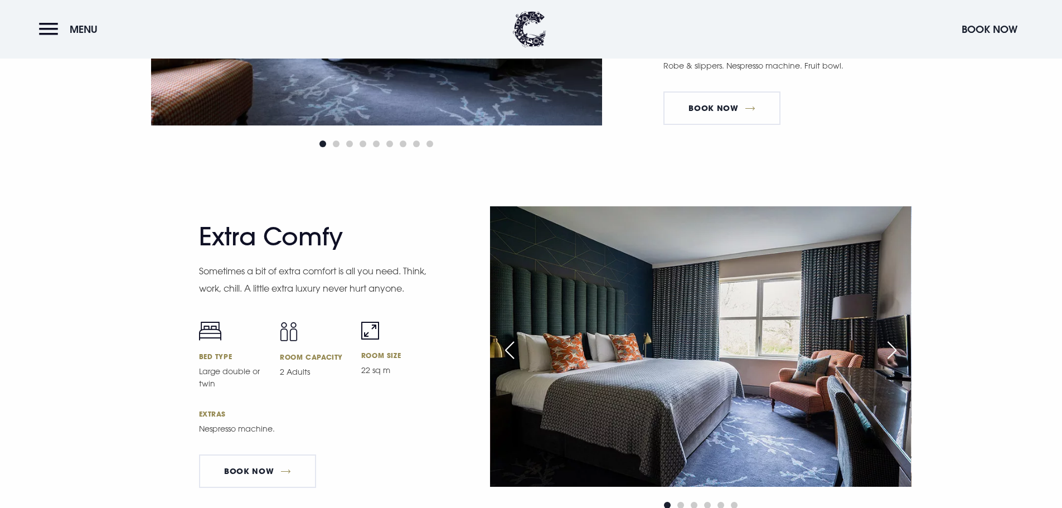
scroll to position [2954, 0]
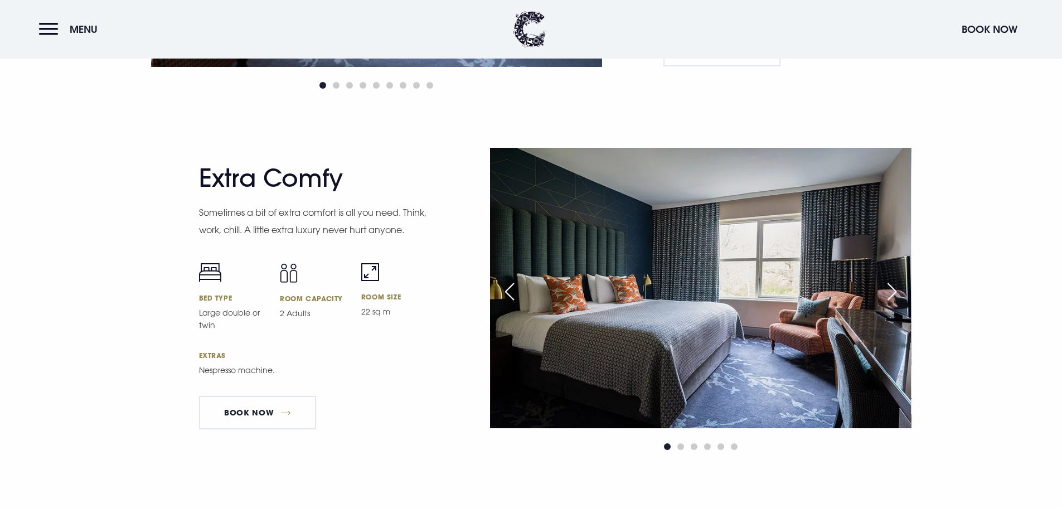
click at [890, 288] on div "Next slide" at bounding box center [892, 291] width 28 height 25
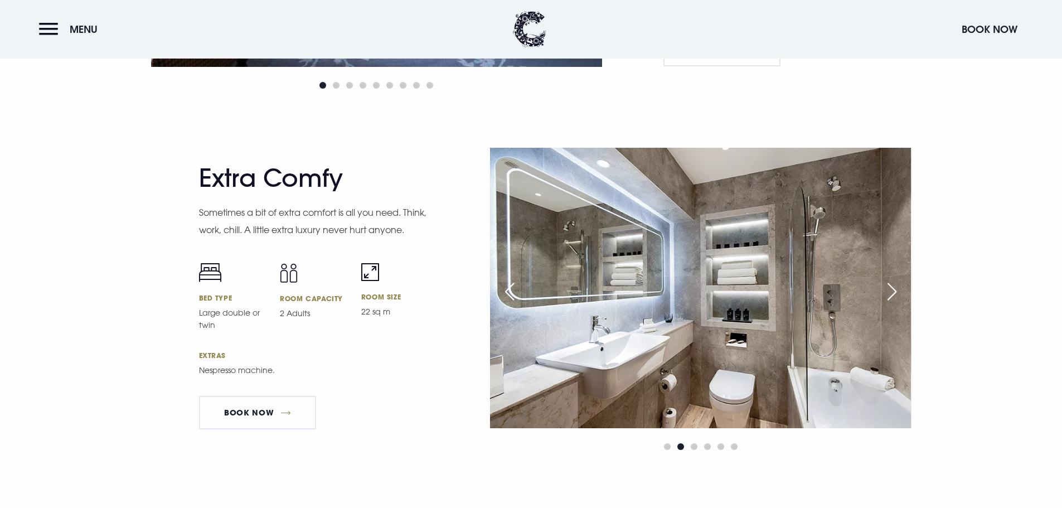
click at [890, 288] on div "Next slide" at bounding box center [892, 291] width 28 height 25
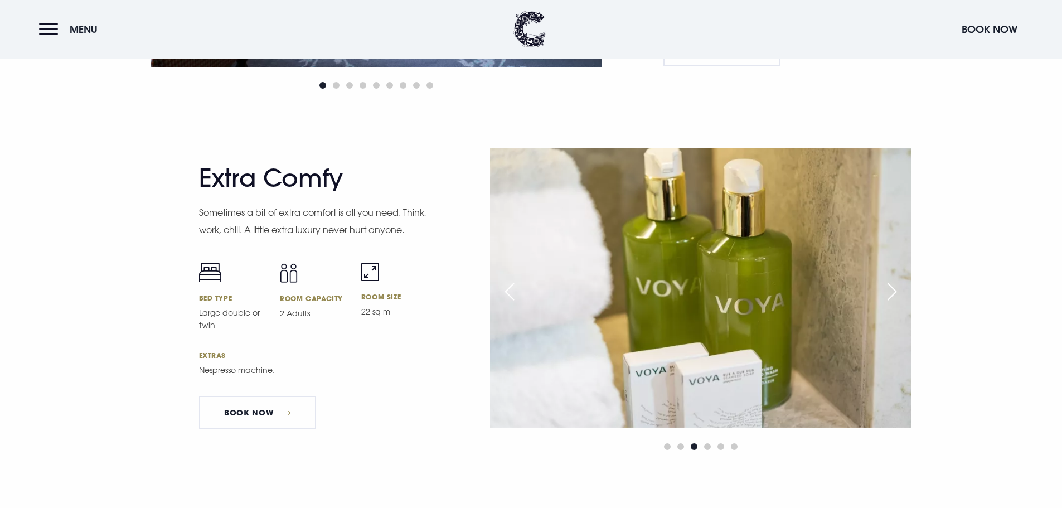
click at [890, 288] on div "Next slide" at bounding box center [892, 291] width 28 height 25
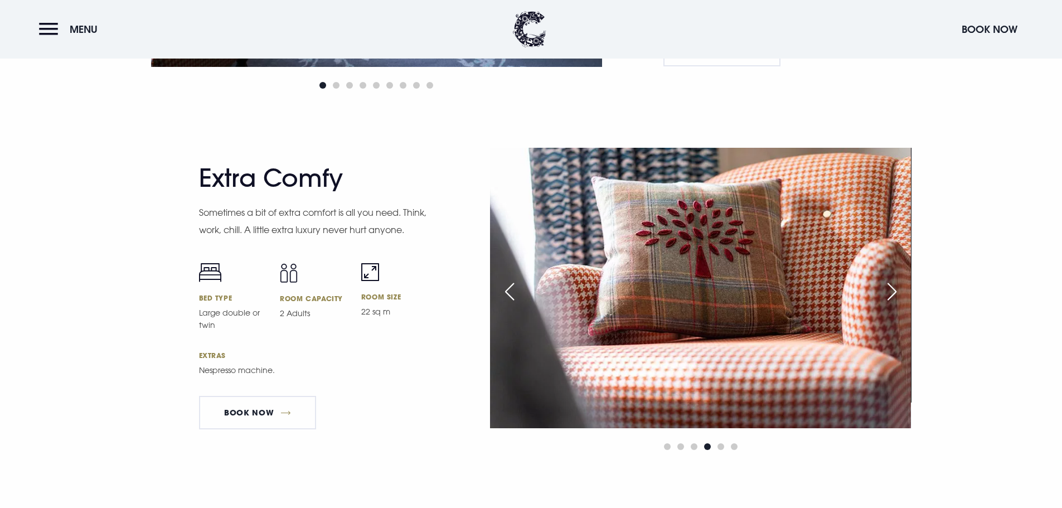
click at [890, 288] on div "Next slide" at bounding box center [892, 291] width 28 height 25
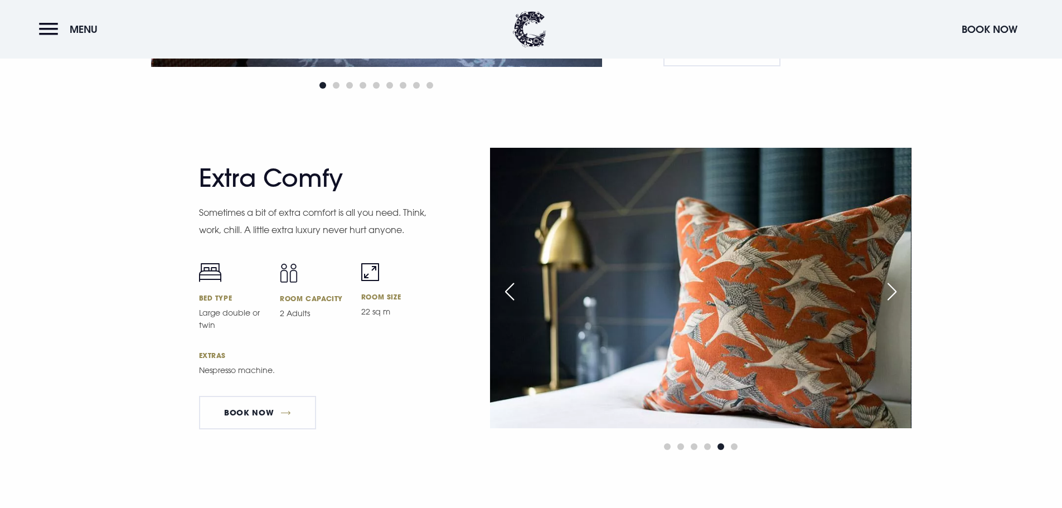
click at [890, 288] on div "Next slide" at bounding box center [892, 291] width 28 height 25
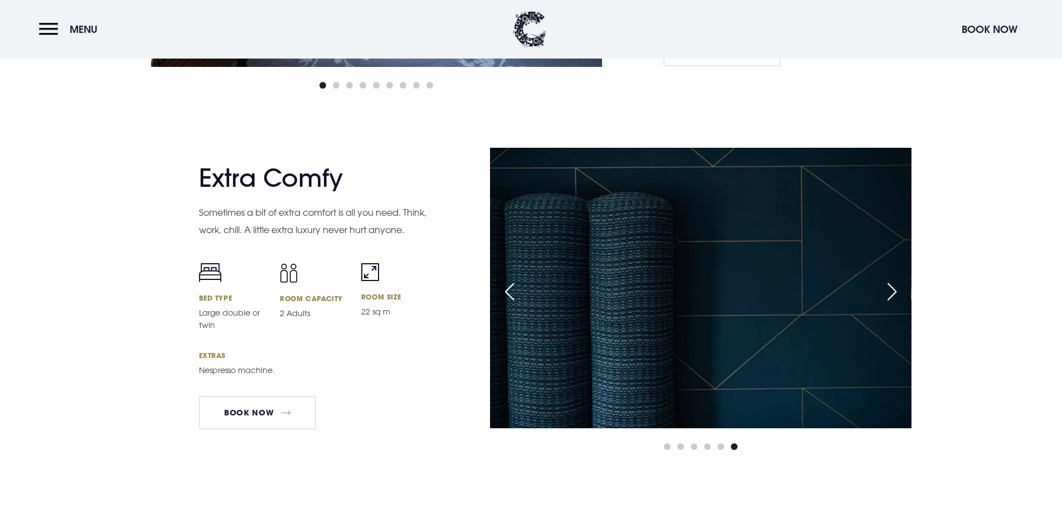
click at [890, 288] on div "Next slide" at bounding box center [892, 291] width 28 height 25
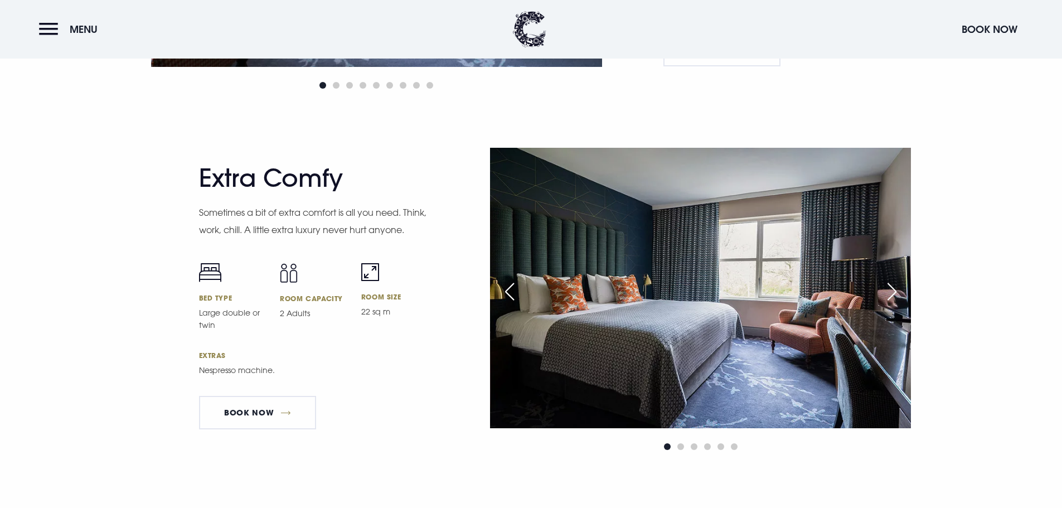
click at [890, 288] on div "Next slide" at bounding box center [892, 291] width 28 height 25
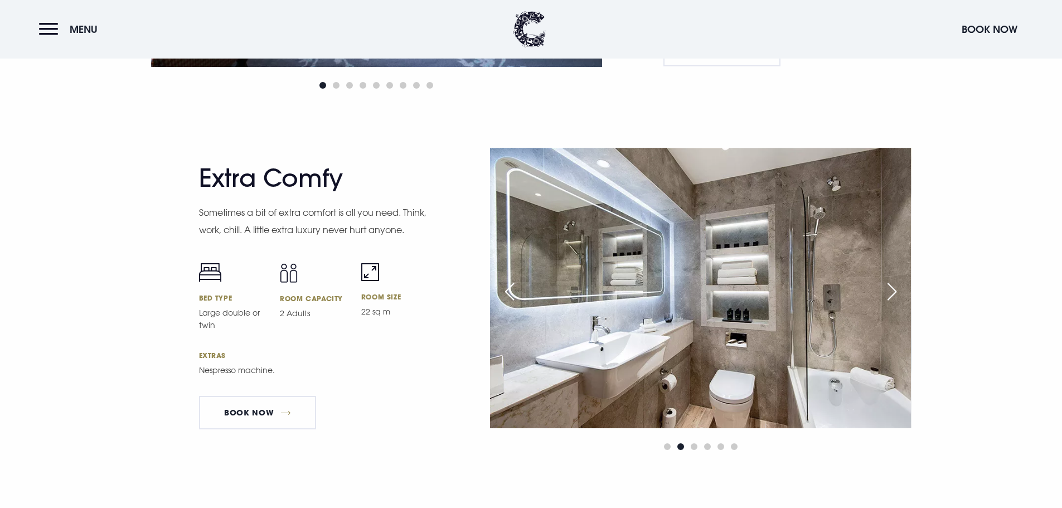
click at [890, 288] on div "Next slide" at bounding box center [892, 291] width 28 height 25
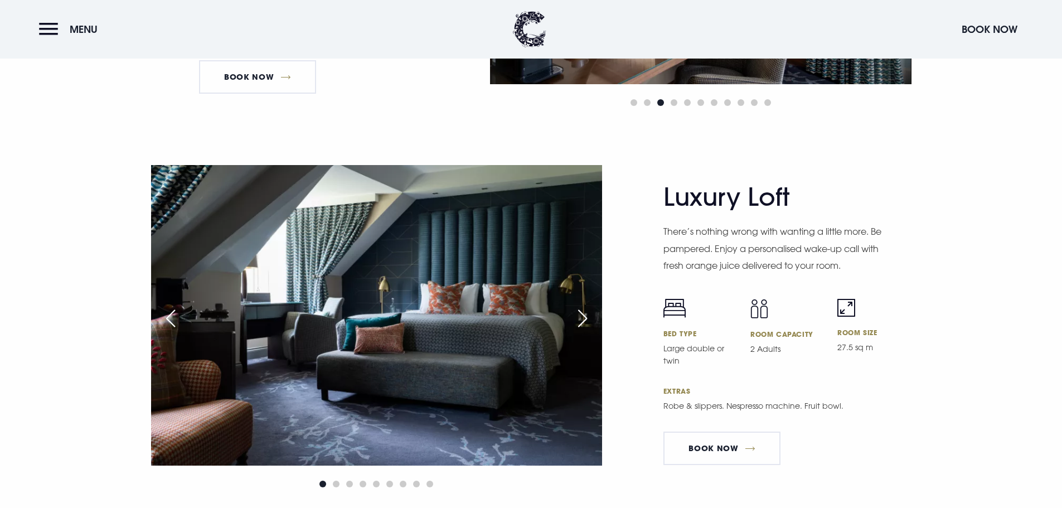
scroll to position [2620, 0]
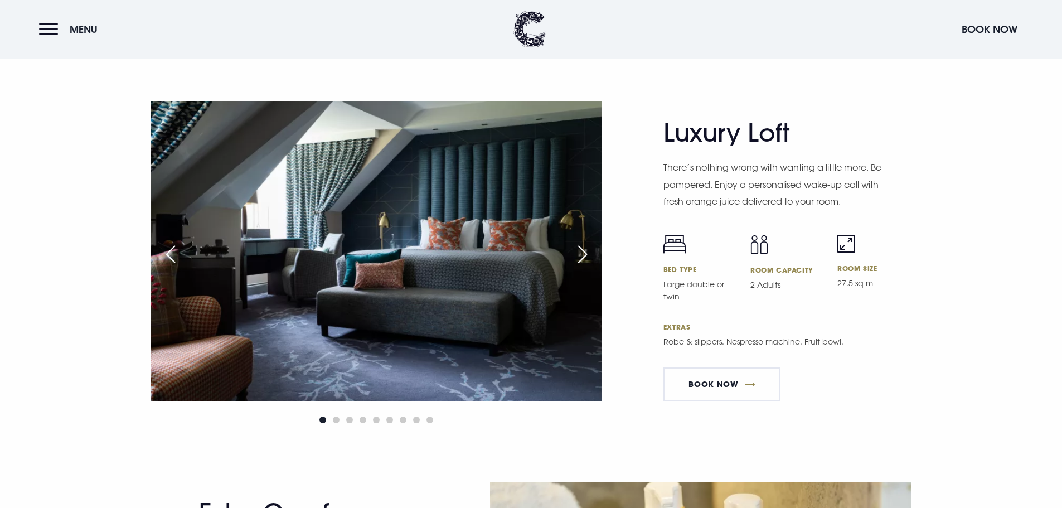
click at [601, 260] on img at bounding box center [376, 251] width 451 height 300
click at [590, 256] on div "Next slide" at bounding box center [583, 254] width 28 height 25
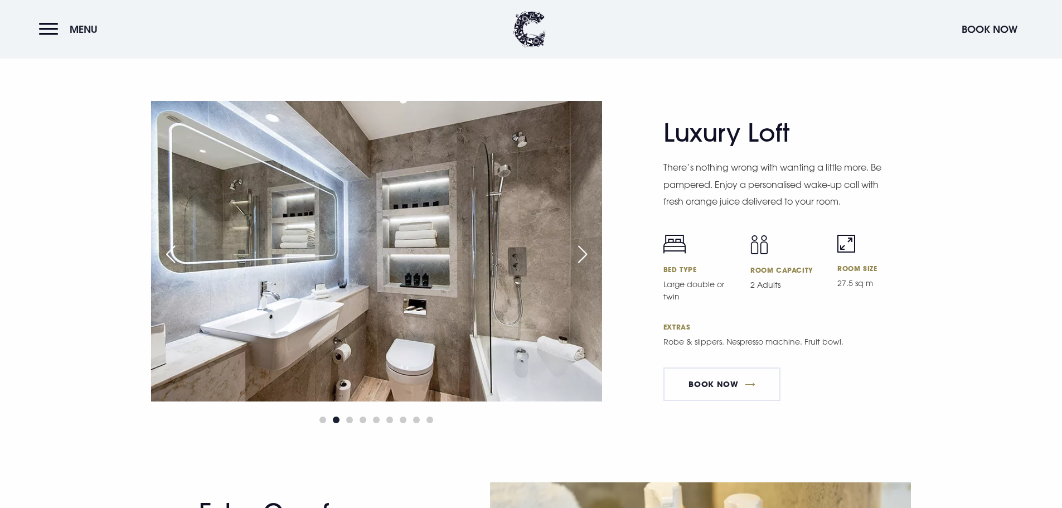
click at [590, 256] on div "Next slide" at bounding box center [583, 254] width 28 height 25
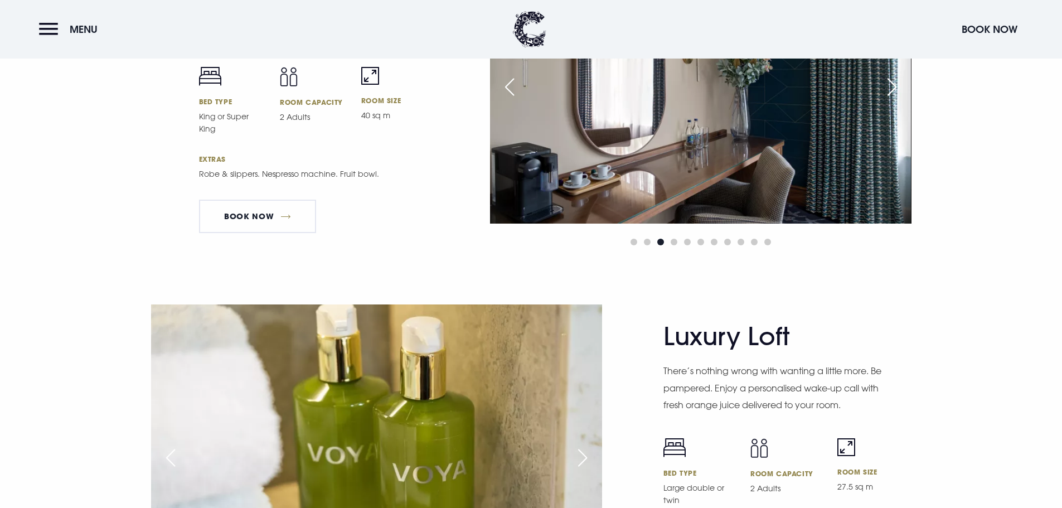
scroll to position [2230, 0]
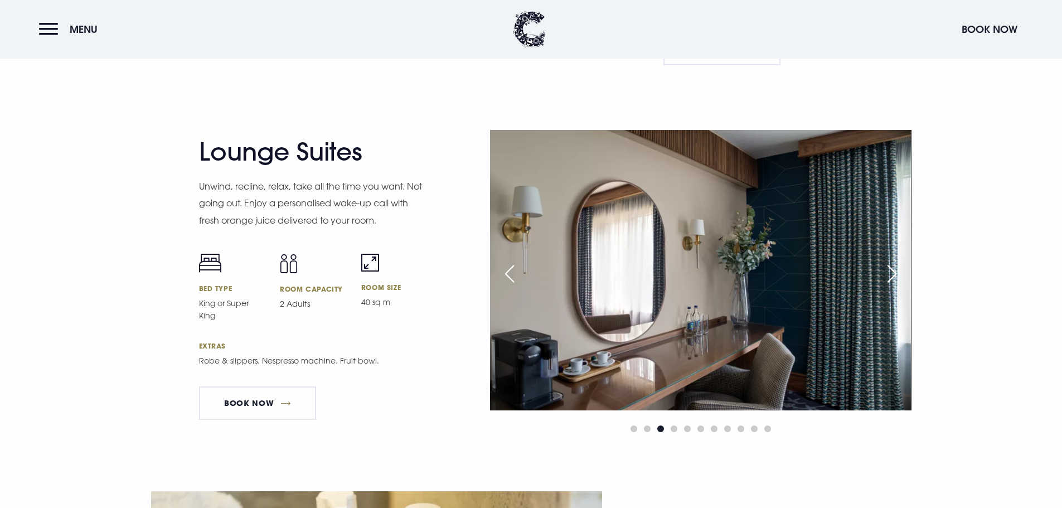
click at [885, 280] on div "Next slide" at bounding box center [892, 273] width 28 height 25
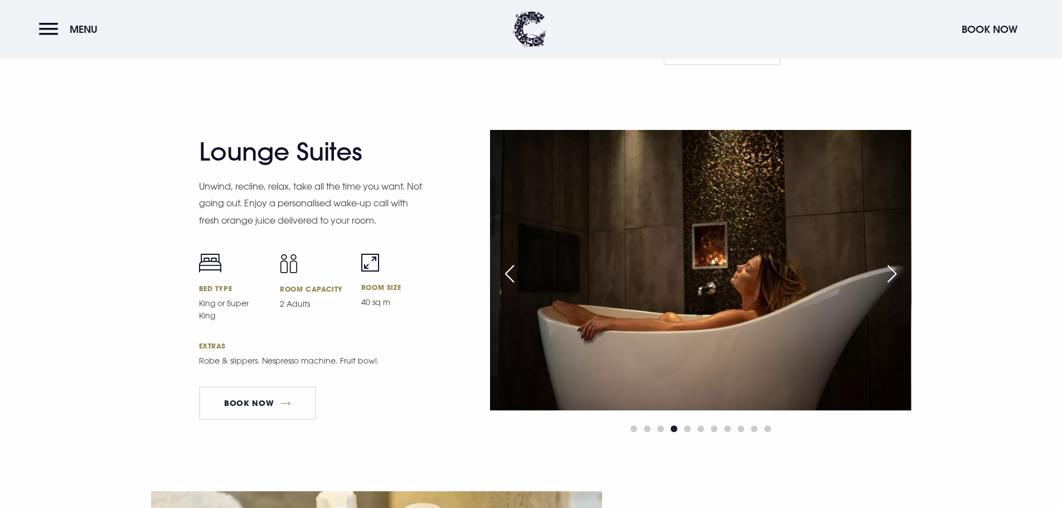
click at [888, 274] on div "Next slide" at bounding box center [892, 273] width 28 height 25
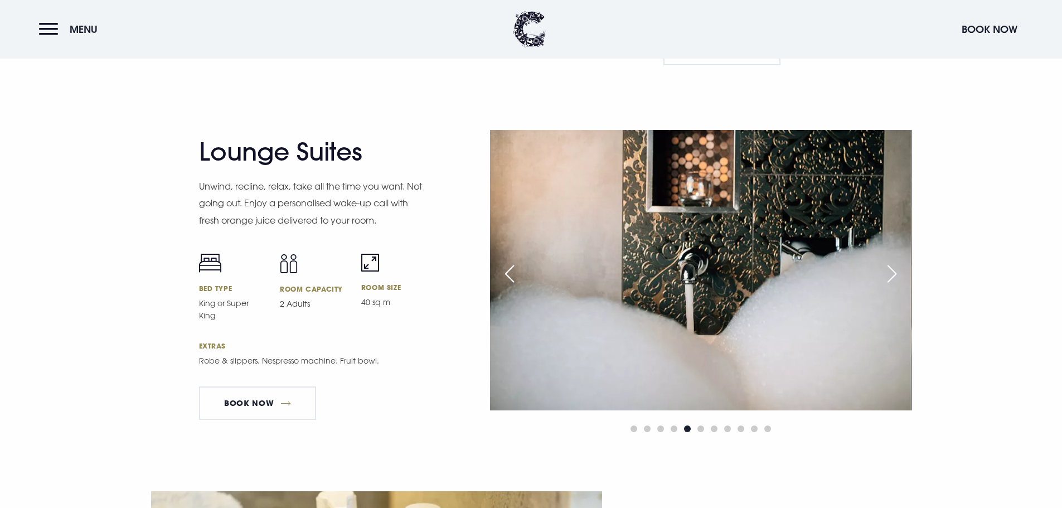
click at [888, 274] on div "Next slide" at bounding box center [892, 273] width 28 height 25
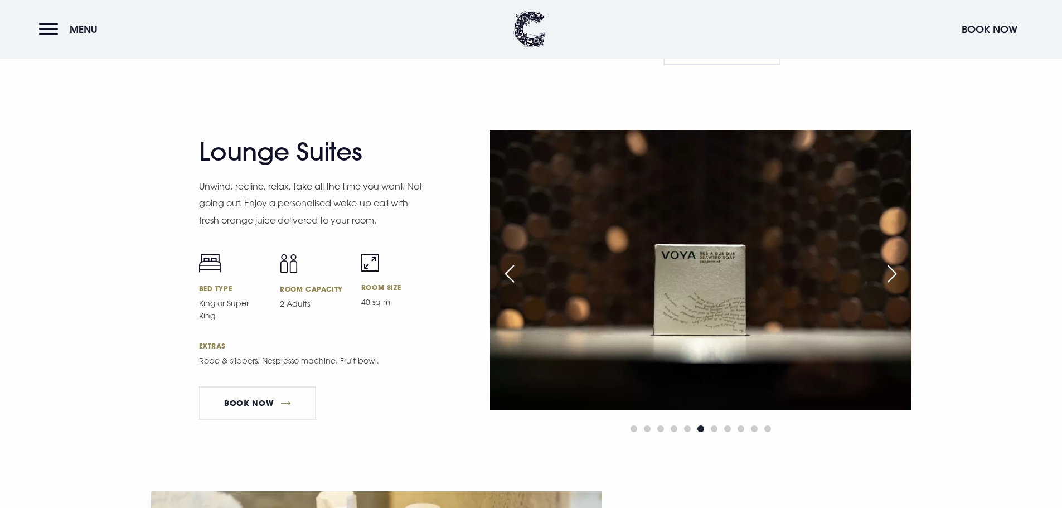
click at [888, 274] on div "Next slide" at bounding box center [892, 273] width 28 height 25
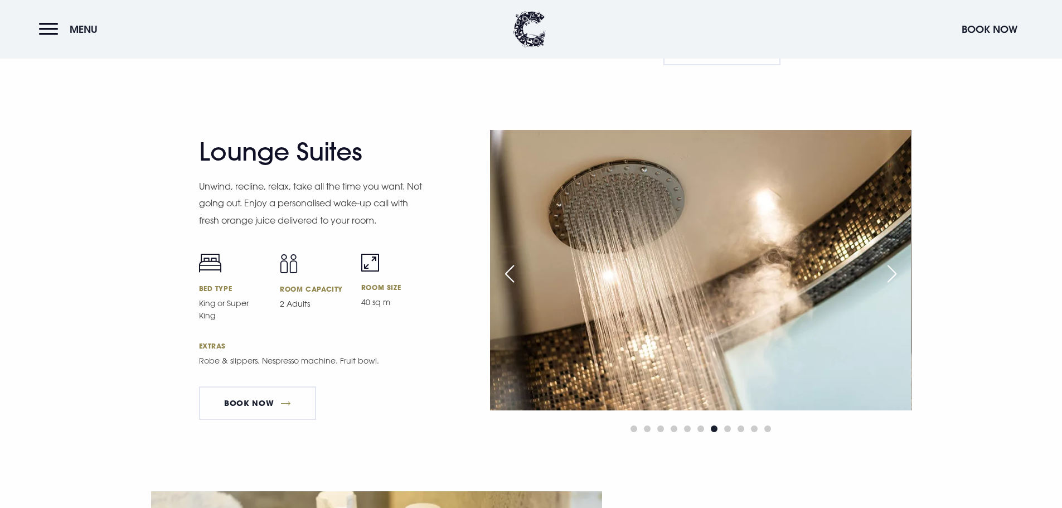
click at [888, 274] on div "Next slide" at bounding box center [892, 273] width 28 height 25
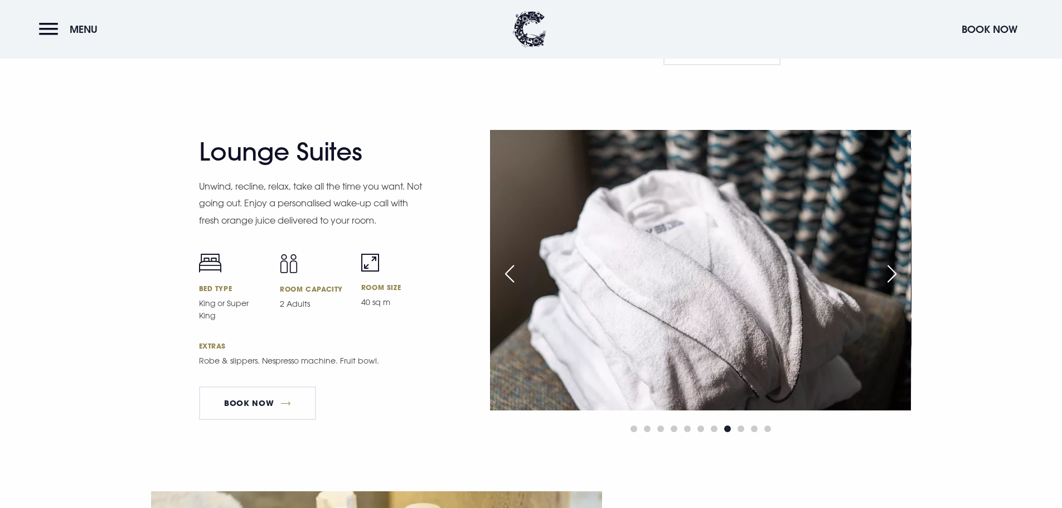
click at [888, 274] on div "Next slide" at bounding box center [892, 273] width 28 height 25
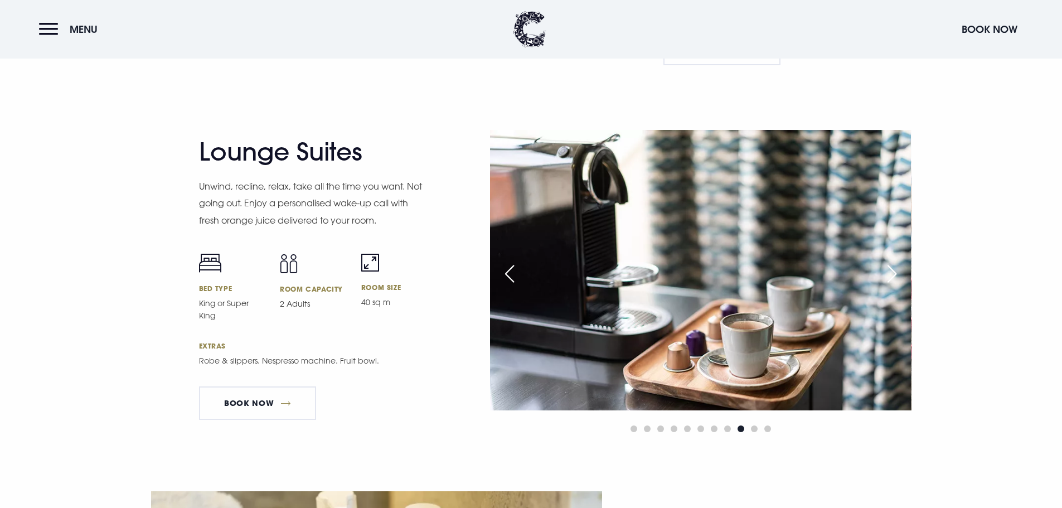
click at [888, 274] on div "Next slide" at bounding box center [892, 273] width 28 height 25
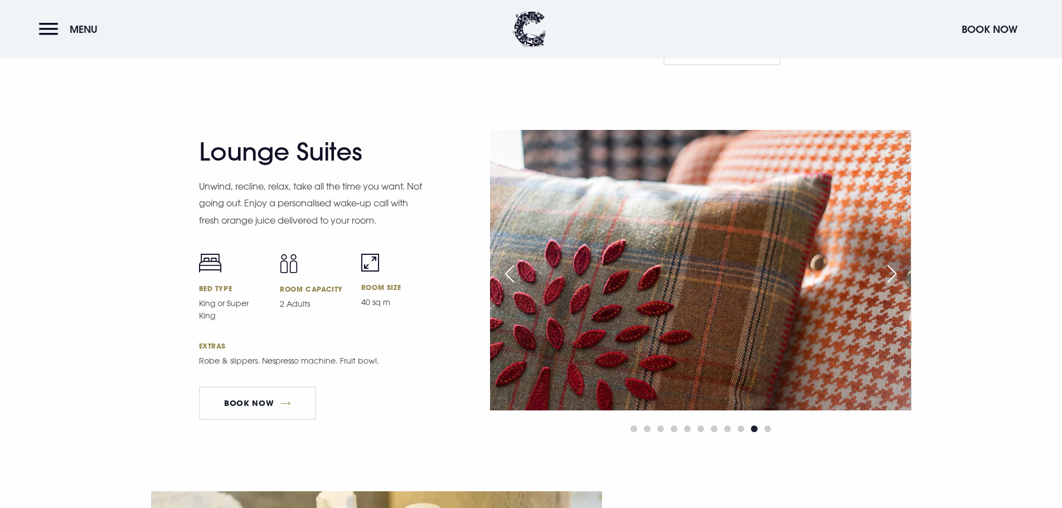
click at [888, 274] on div "Next slide" at bounding box center [892, 273] width 28 height 25
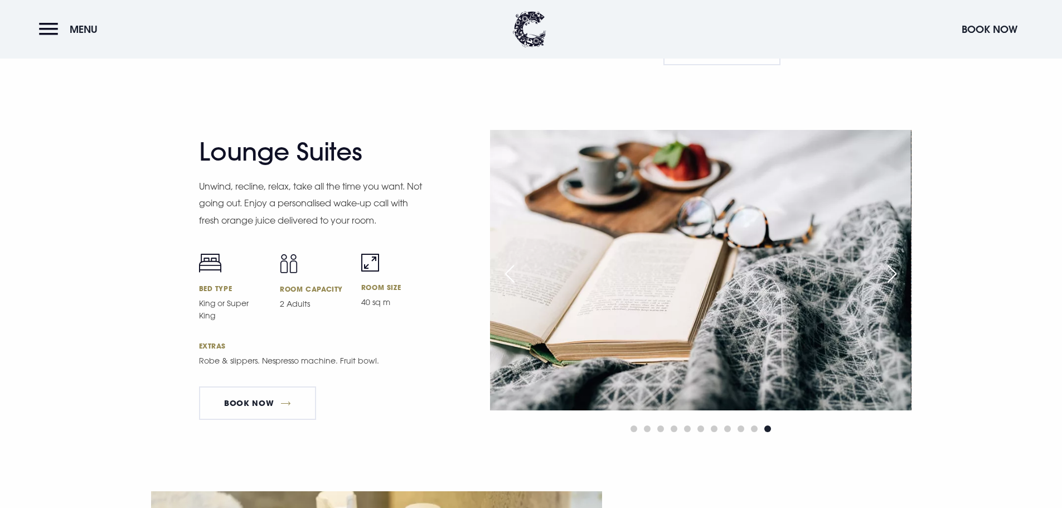
click at [888, 274] on div "Next slide" at bounding box center [892, 273] width 28 height 25
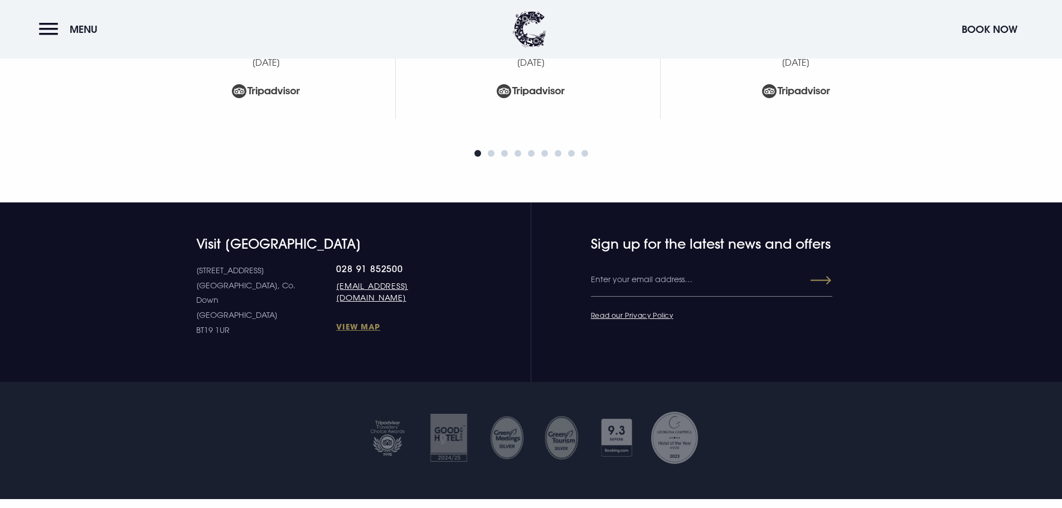
scroll to position [5017, 0]
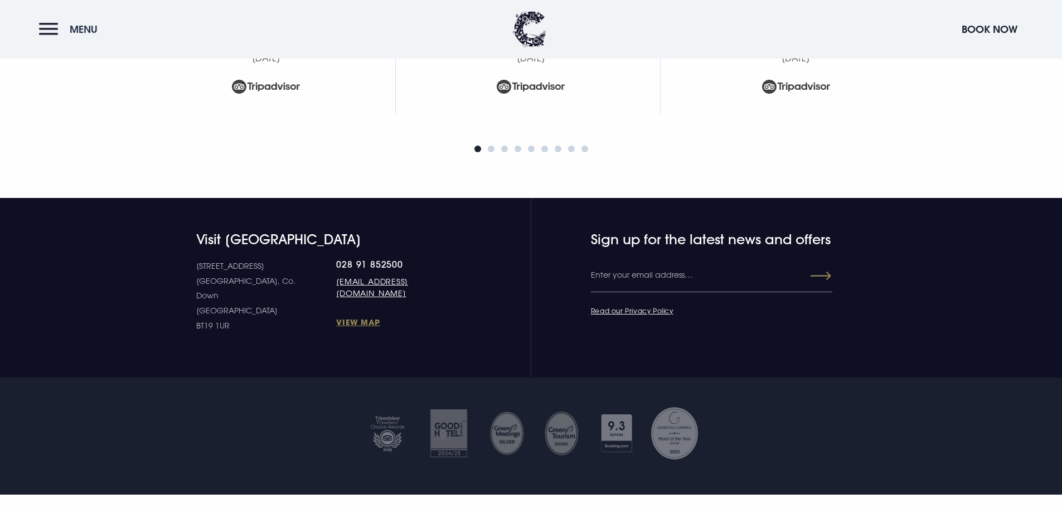
click at [99, 31] on button "Menu" at bounding box center [71, 29] width 64 height 24
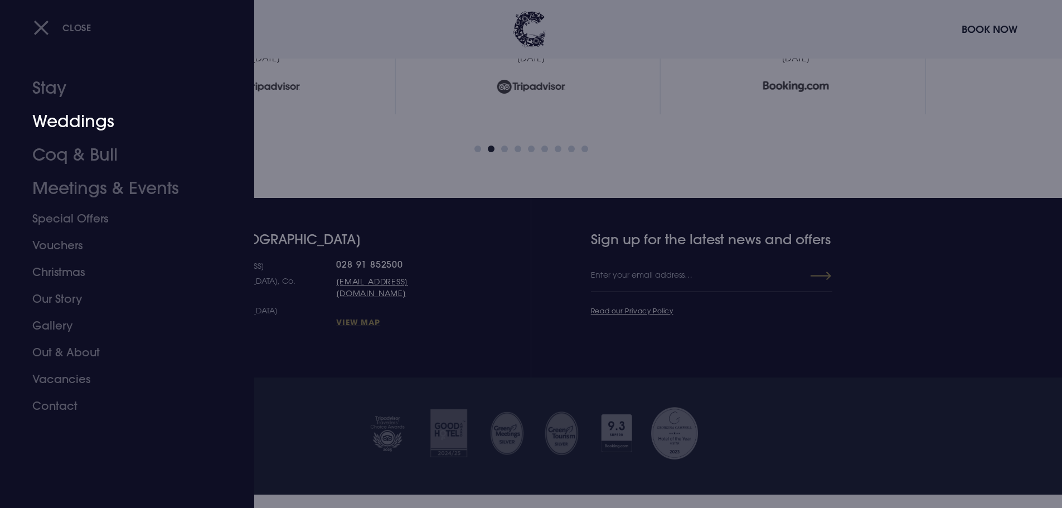
click at [98, 124] on link "Weddings" at bounding box center [120, 121] width 176 height 33
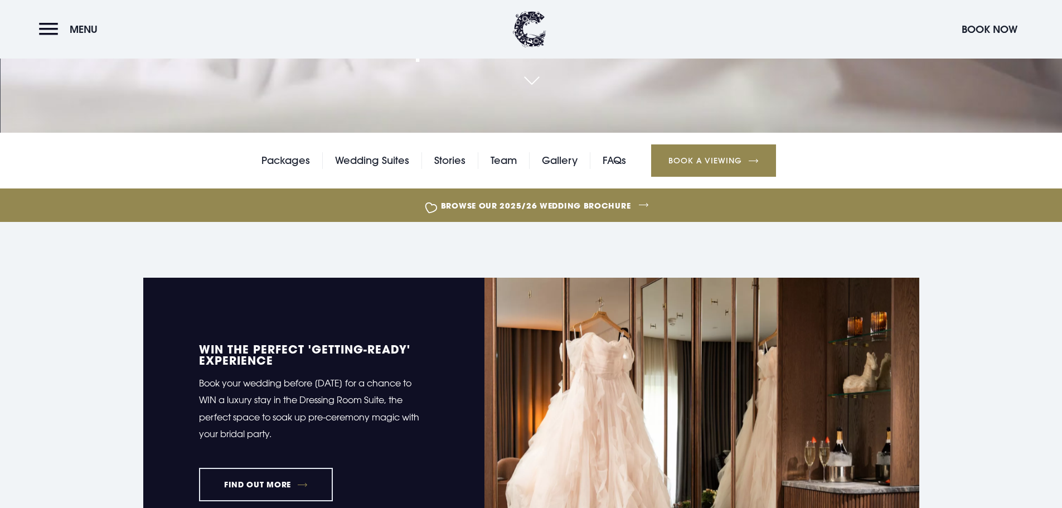
scroll to position [279, 0]
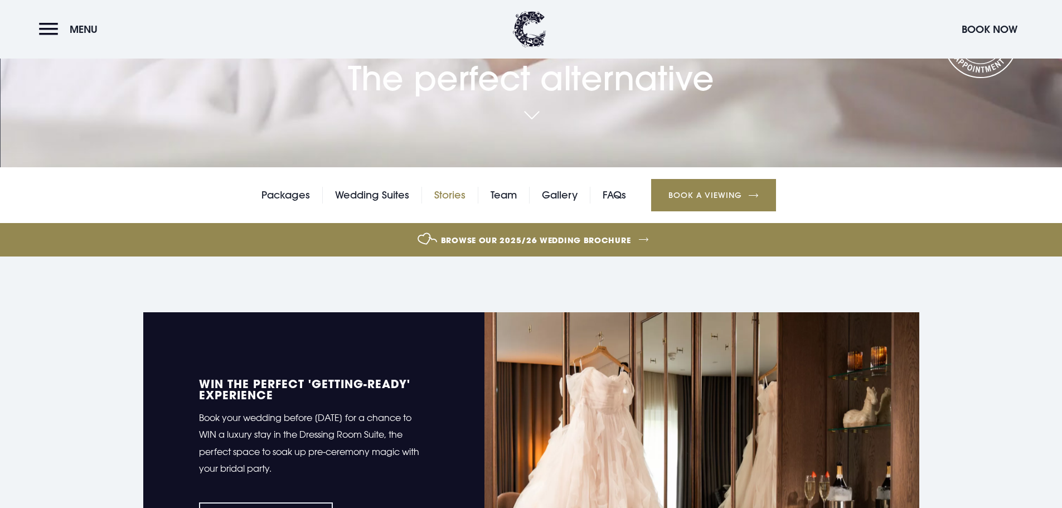
click at [457, 200] on link "Stories" at bounding box center [449, 195] width 31 height 17
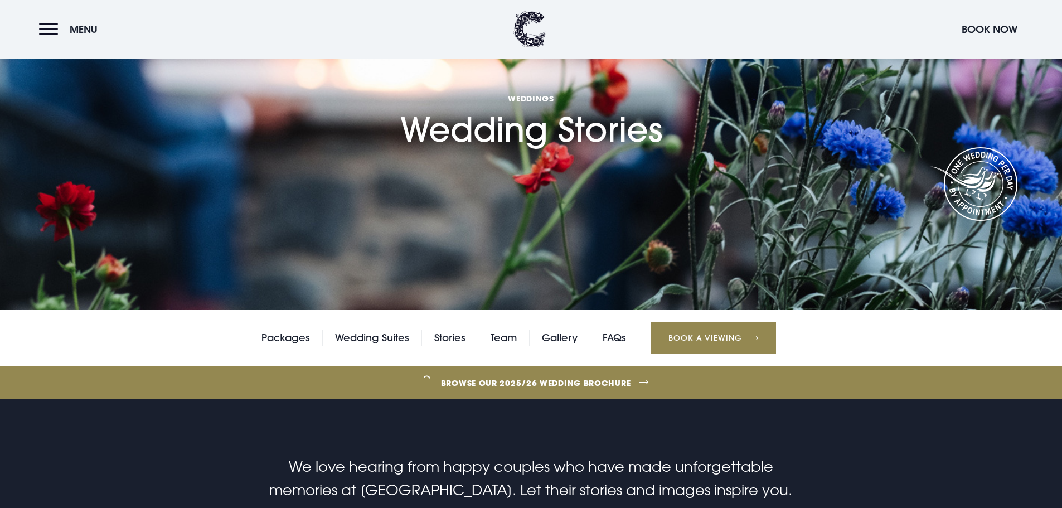
scroll to position [334, 0]
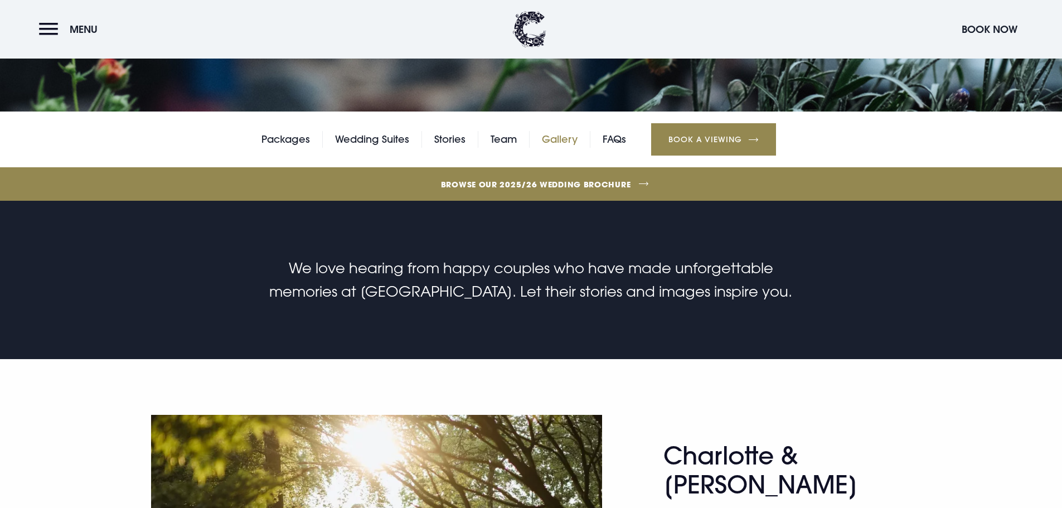
click at [562, 144] on link "Gallery" at bounding box center [560, 139] width 36 height 17
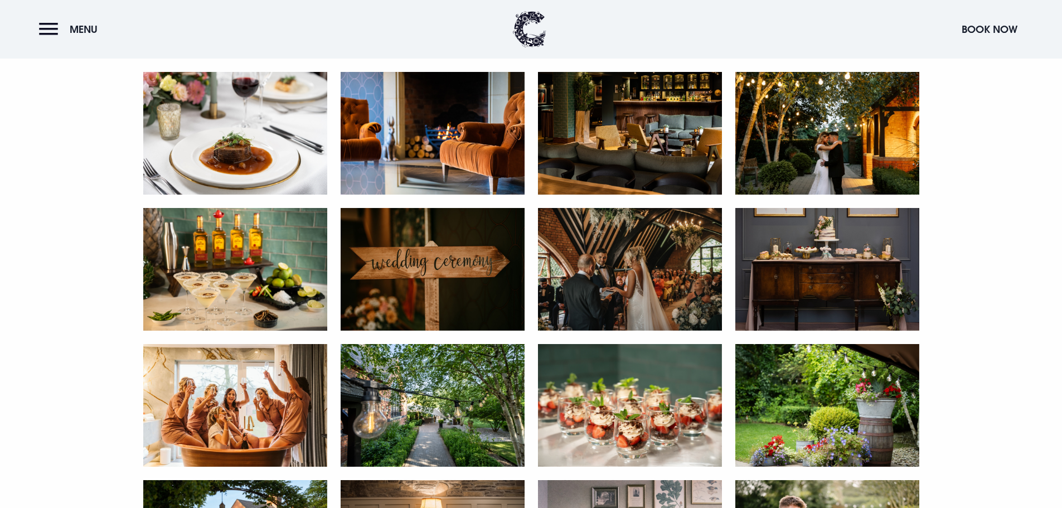
scroll to position [1672, 0]
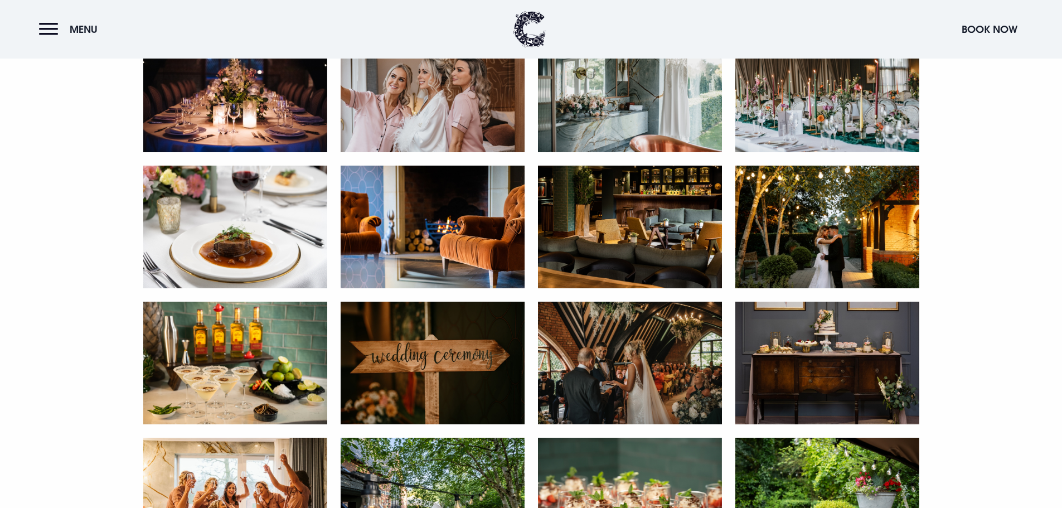
click at [237, 239] on img at bounding box center [235, 227] width 184 height 123
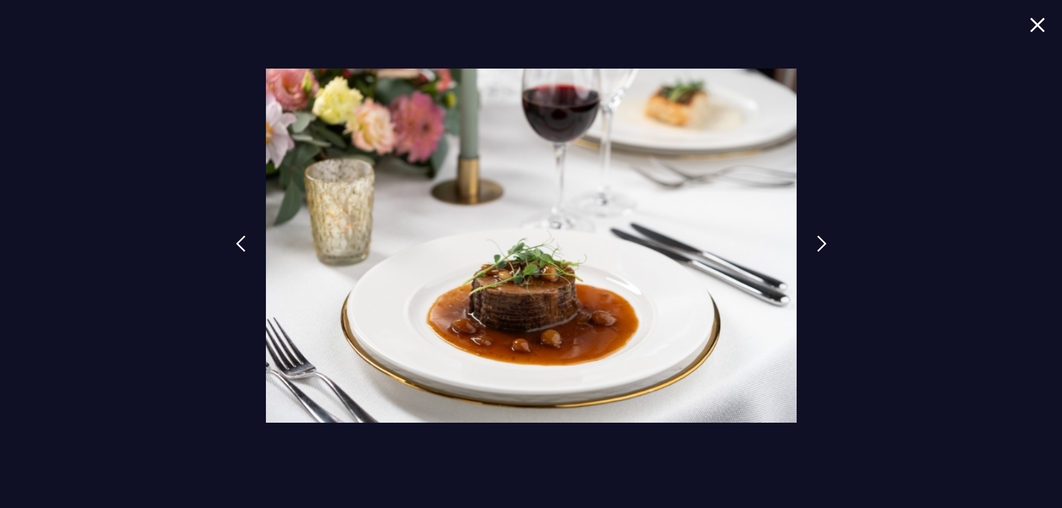
click at [943, 290] on div at bounding box center [531, 254] width 1062 height 508
click at [1030, 23] on img at bounding box center [1038, 24] width 16 height 15
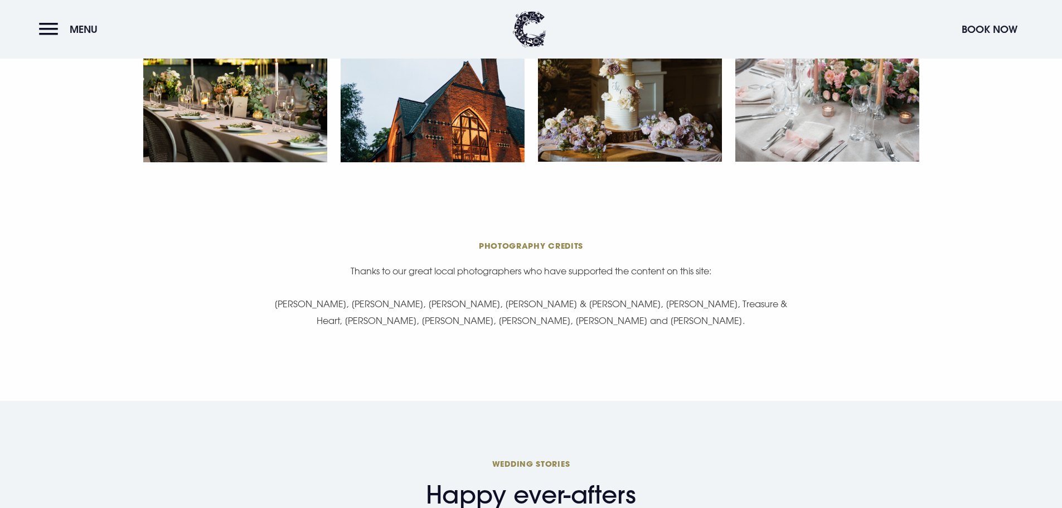
scroll to position [2230, 0]
